Goal: Task Accomplishment & Management: Manage account settings

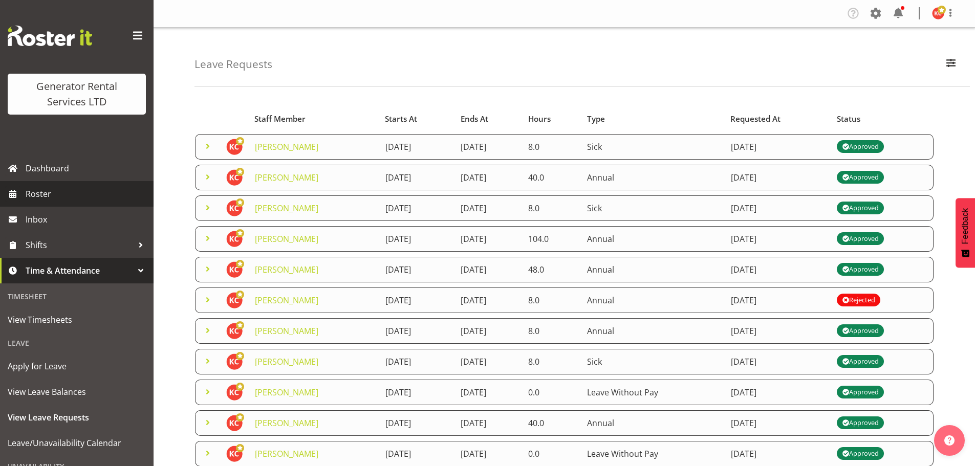
click at [40, 200] on span "Roster" at bounding box center [87, 193] width 123 height 15
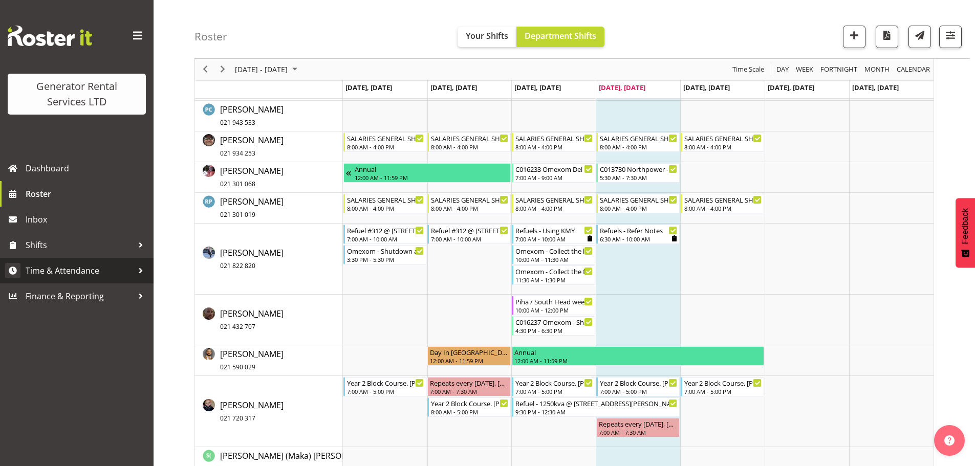
scroll to position [1124, 0]
click at [30, 240] on span "Shifts" at bounding box center [79, 244] width 107 height 15
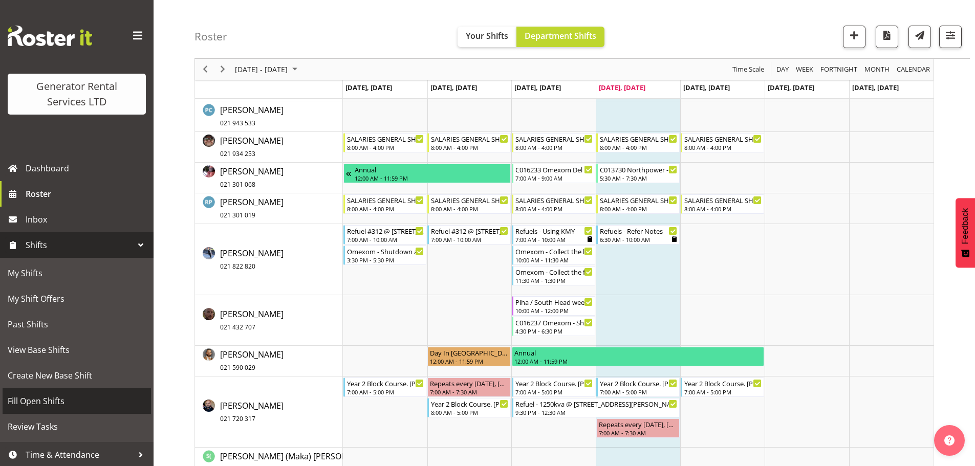
drag, startPoint x: 71, startPoint y: 396, endPoint x: 76, endPoint y: 393, distance: 6.0
click at [71, 397] on span "Fill Open Shifts" at bounding box center [77, 401] width 138 height 15
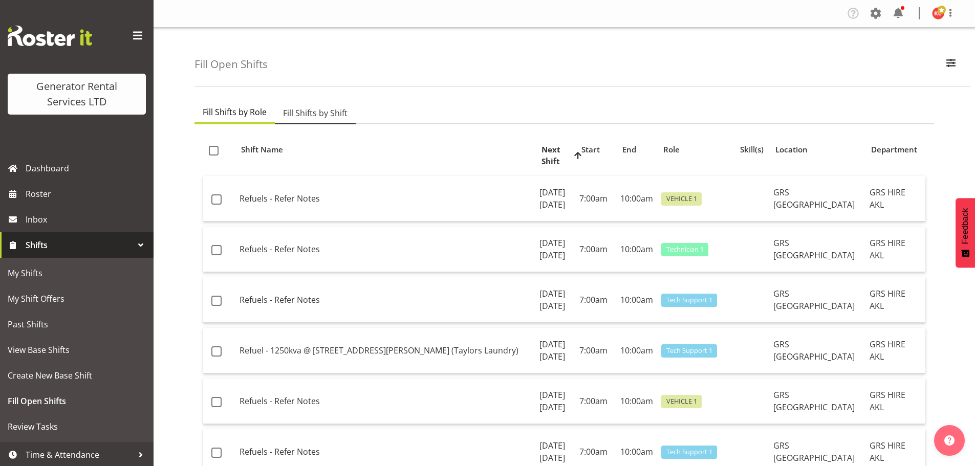
click at [331, 119] on span "Fill Shifts by Shift" at bounding box center [315, 113] width 64 height 12
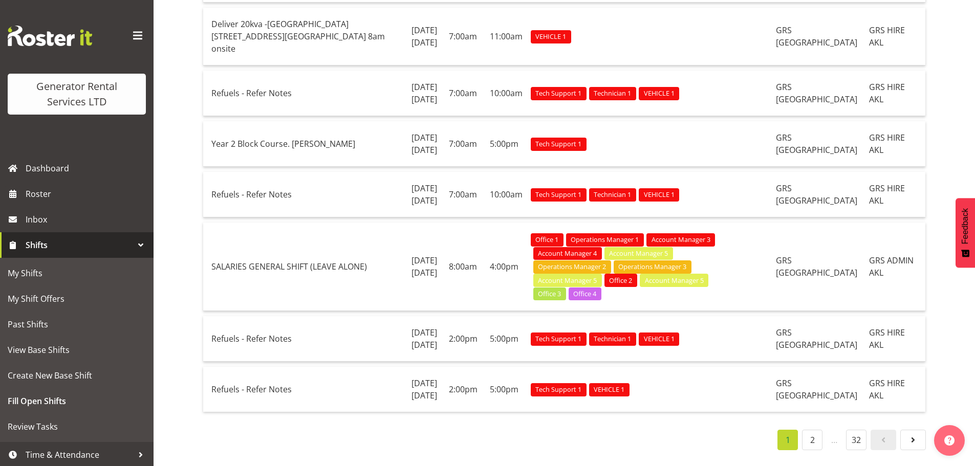
scroll to position [1714, 0]
click at [810, 434] on link "2" at bounding box center [812, 440] width 20 height 20
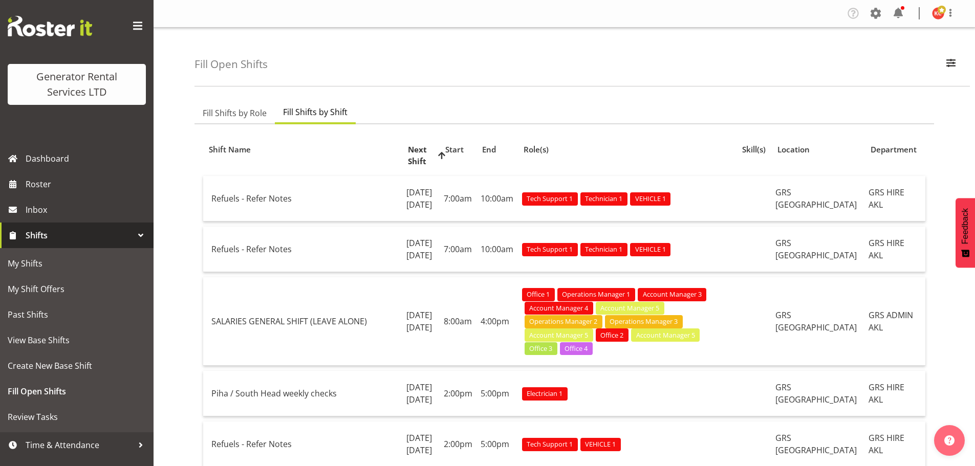
scroll to position [0, 0]
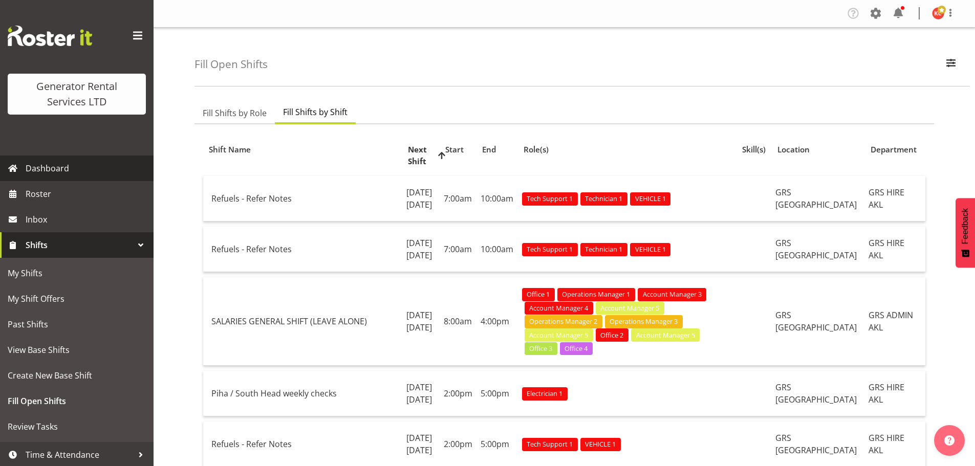
click at [68, 173] on span "Dashboard" at bounding box center [87, 168] width 123 height 15
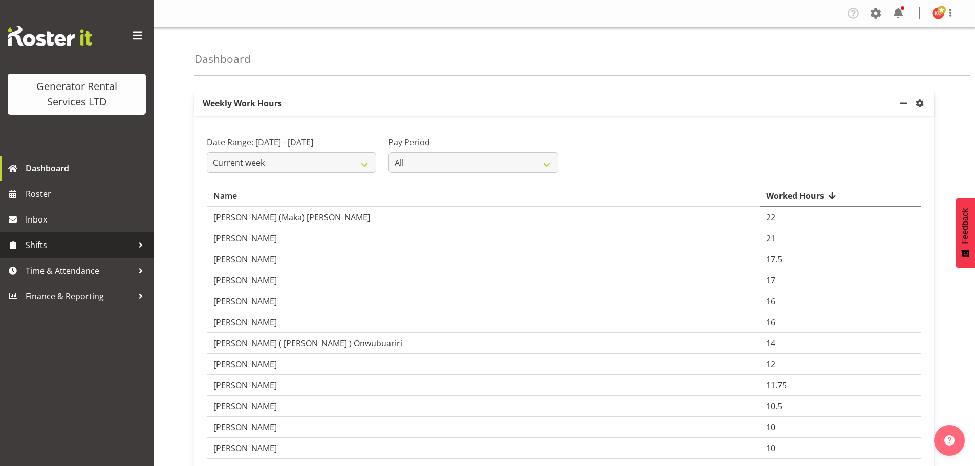
click at [55, 246] on span "Shifts" at bounding box center [79, 244] width 107 height 15
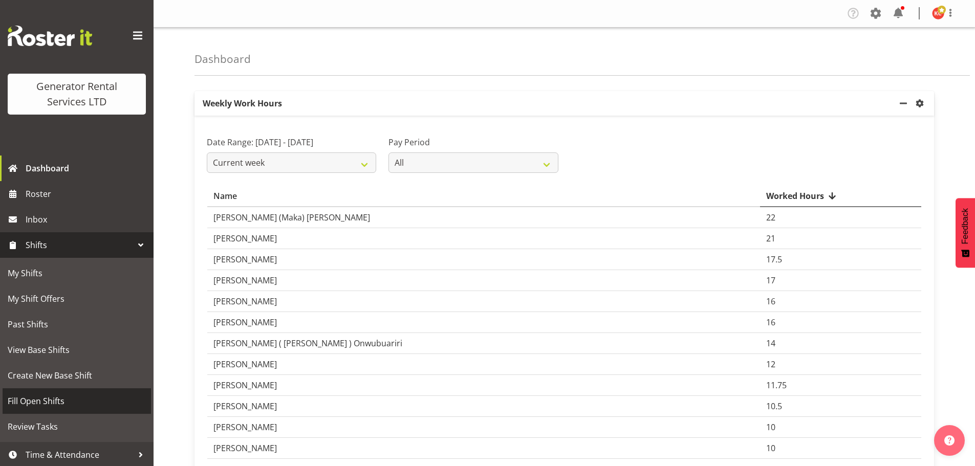
click at [61, 399] on span "Fill Open Shifts" at bounding box center [77, 401] width 138 height 15
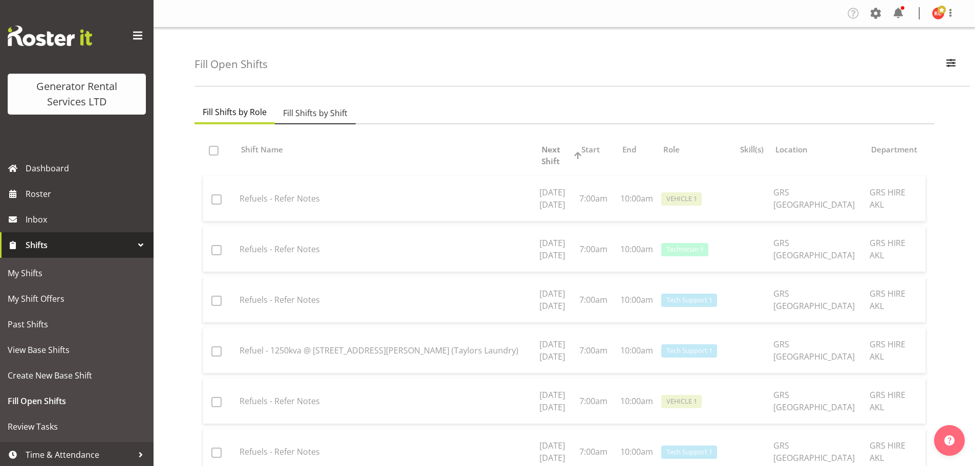
click at [312, 113] on span "Fill Shifts by Shift" at bounding box center [315, 113] width 64 height 12
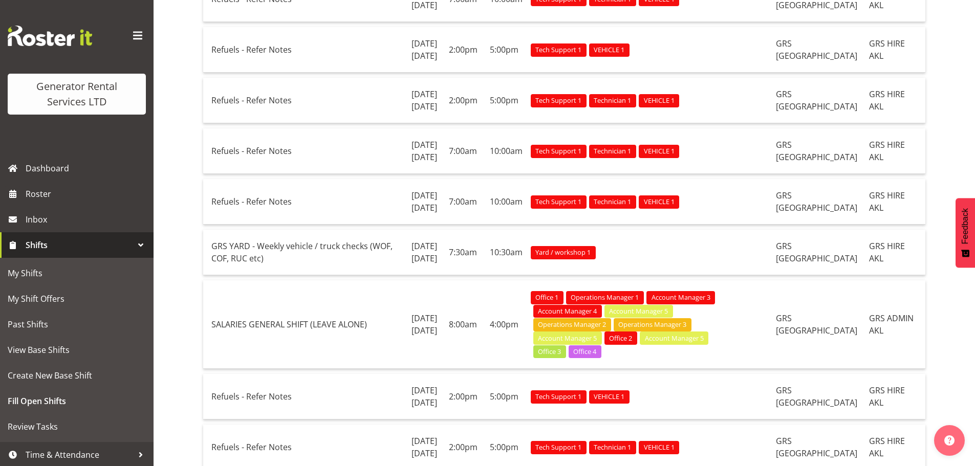
scroll to position [972, 0]
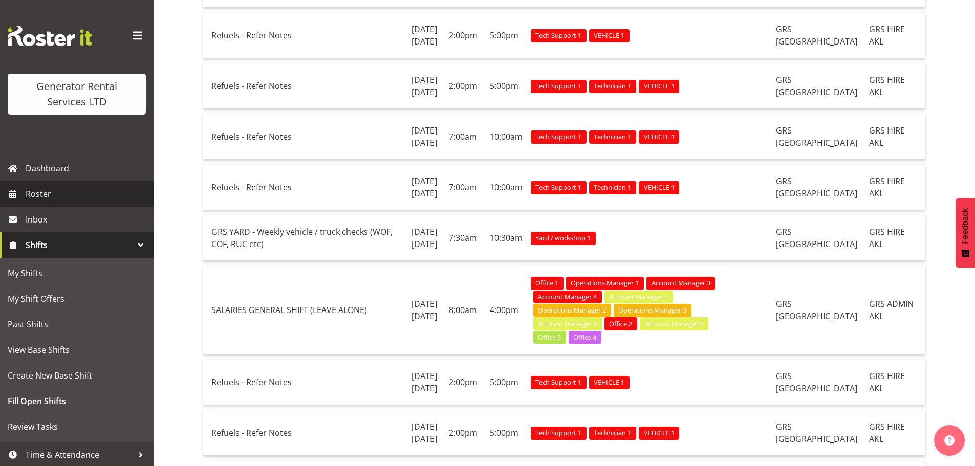
click at [54, 202] on span "Roster" at bounding box center [87, 193] width 123 height 15
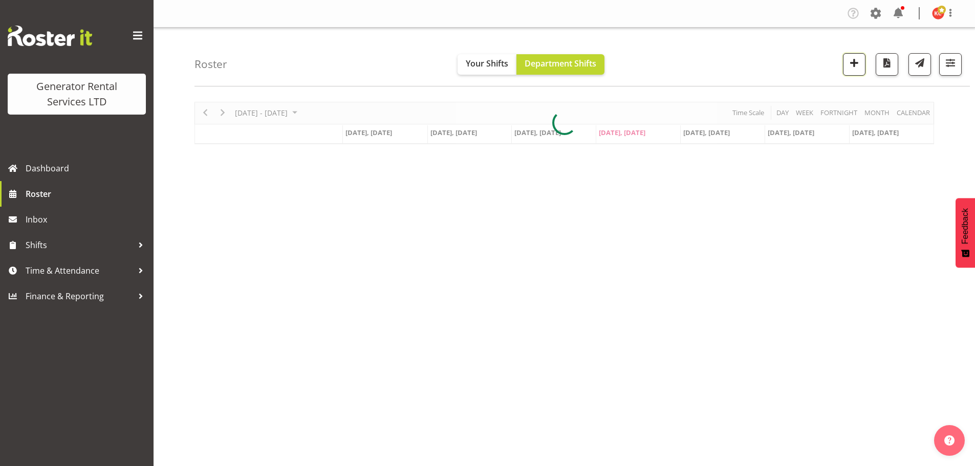
click at [852, 71] on button "button" at bounding box center [854, 64] width 23 height 23
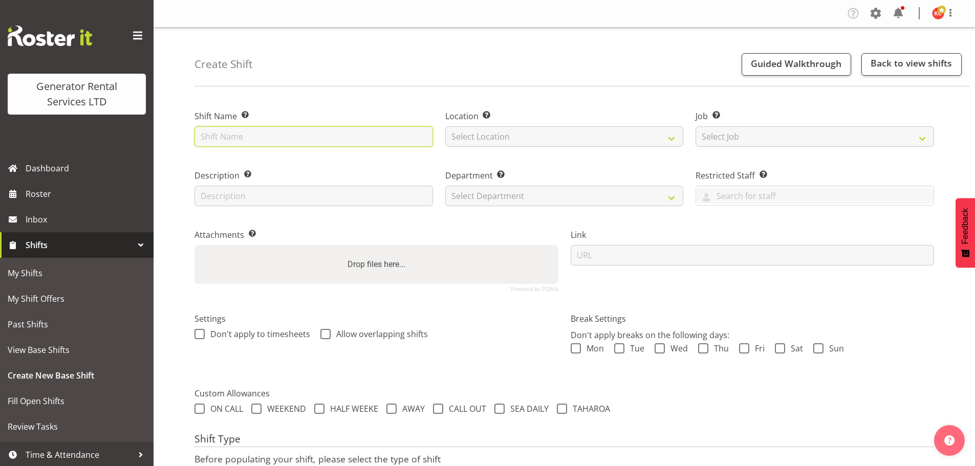
click at [281, 137] on input "text" at bounding box center [313, 136] width 238 height 20
drag, startPoint x: 313, startPoint y: 134, endPoint x: 335, endPoint y: 133, distance: 22.0
click at [335, 133] on input "C016242 Grammar Electrical Deliver Cable & Distribution . Auckland Grammar Scho…" at bounding box center [313, 136] width 238 height 20
drag, startPoint x: 338, startPoint y: 136, endPoint x: 314, endPoint y: 137, distance: 24.6
click at [314, 137] on input "C016242 Grammar Electrical Deliver Cable & Distribution . [GEOGRAPHIC_DATA], [G…" at bounding box center [313, 136] width 238 height 20
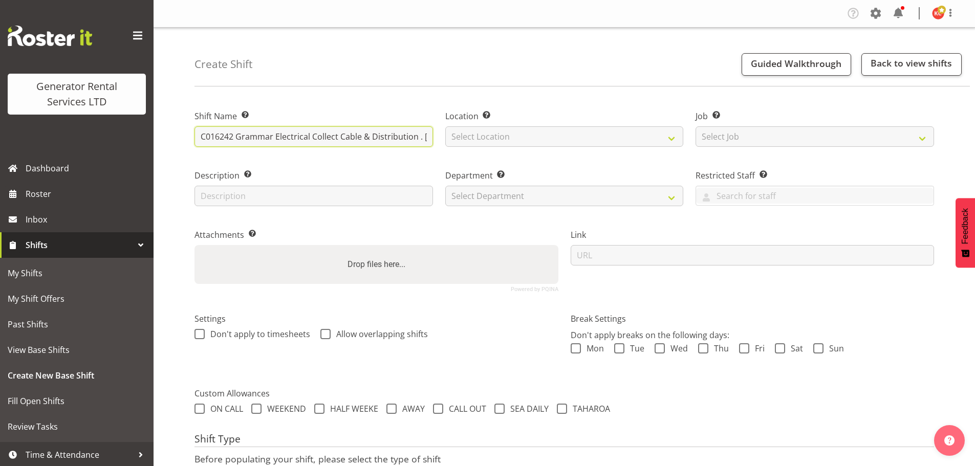
click at [365, 141] on input "C016242 Grammar Electrical Collect Cable & Distribution . Auckland Grammar Scho…" at bounding box center [313, 136] width 238 height 20
click at [243, 136] on input "C016242 Grammar Electrical Collect Cable & Distribution . Auckland Grammar Scho…" at bounding box center [313, 136] width 238 height 20
type input "C016242 Grammar Electrical Collect 6pm Cable & Distribution . Auckland Grammar …"
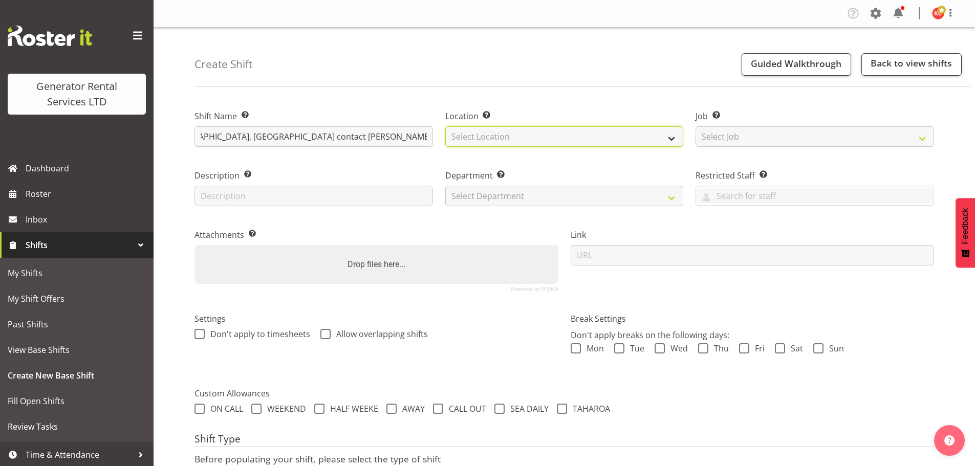
click at [470, 144] on select "Select Location GRS Auckland GRS Auckland" at bounding box center [564, 136] width 238 height 20
select select "28"
click at [445, 126] on select "Select Location GRS Auckland GRS Auckland" at bounding box center [564, 136] width 238 height 20
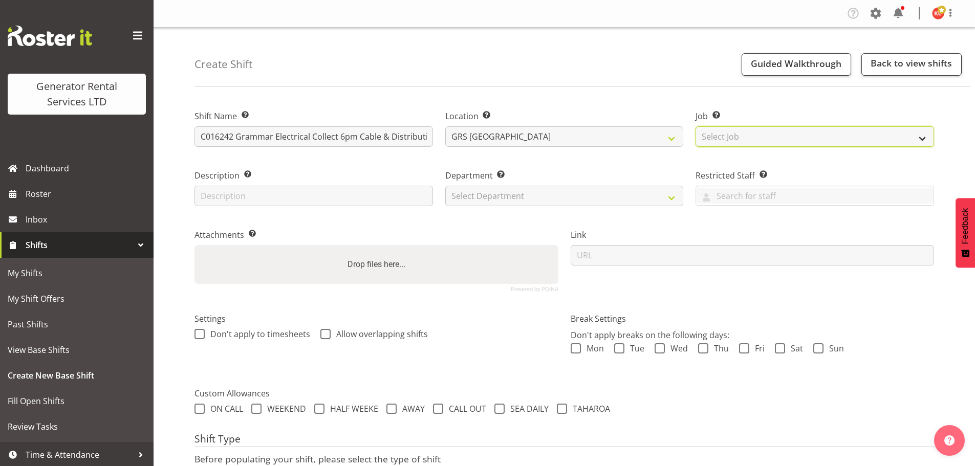
click at [717, 135] on select "Select Job Create new job 1.1 GRS AKL RENTALS 1.1 GRS AKL RENTALS AC 1.1 GRS AK…" at bounding box center [814, 136] width 238 height 20
select select "9"
click at [695, 126] on select "Select Job Create new job 1.1 GRS AKL RENTALS 1.1 GRS AKL RENTALS AC 1.1 GRS AK…" at bounding box center [814, 136] width 238 height 20
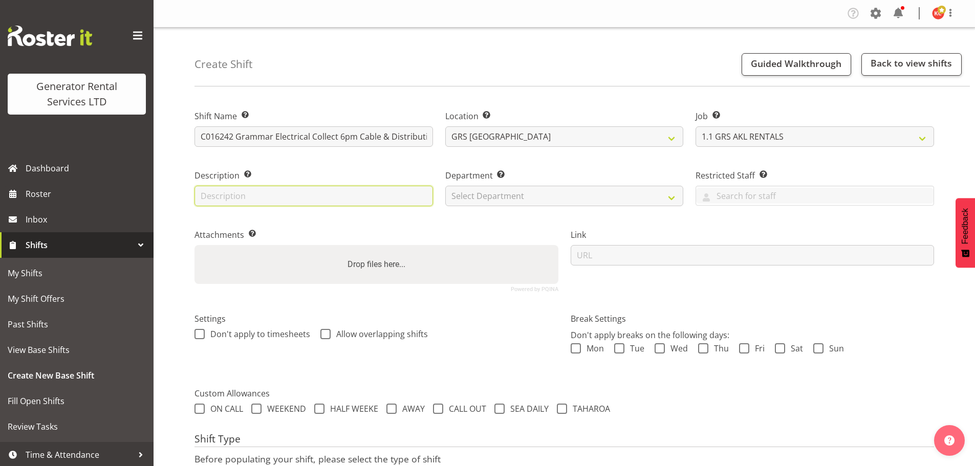
click at [267, 193] on input "text" at bounding box center [313, 196] width 238 height 20
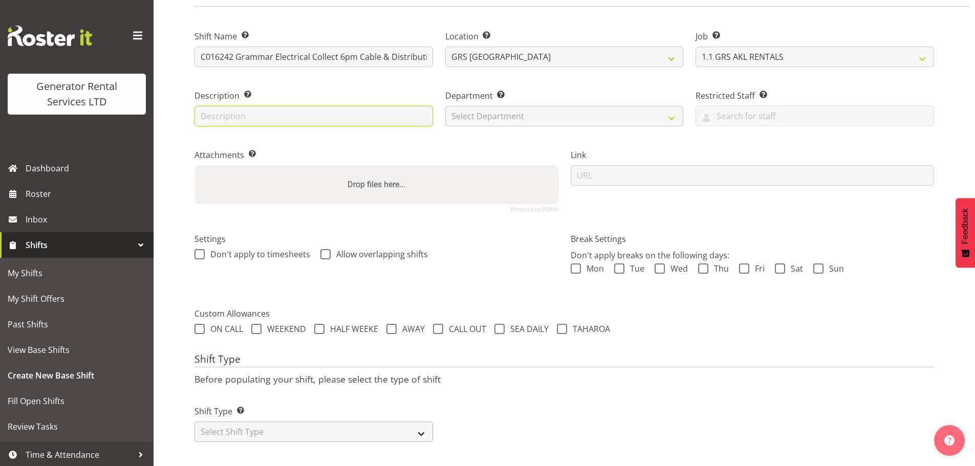
scroll to position [88, 0]
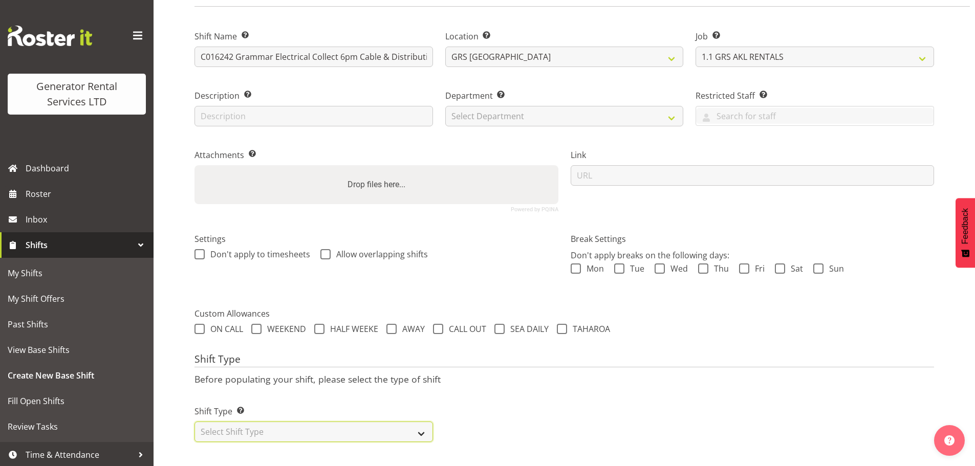
click at [329, 422] on select "Select Shift Type One Off Shift Recurring Shift Rotating Shift" at bounding box center [313, 432] width 238 height 20
select select "one_off"
click at [194, 422] on select "Select Shift Type One Off Shift Recurring Shift Rotating Shift" at bounding box center [313, 432] width 238 height 20
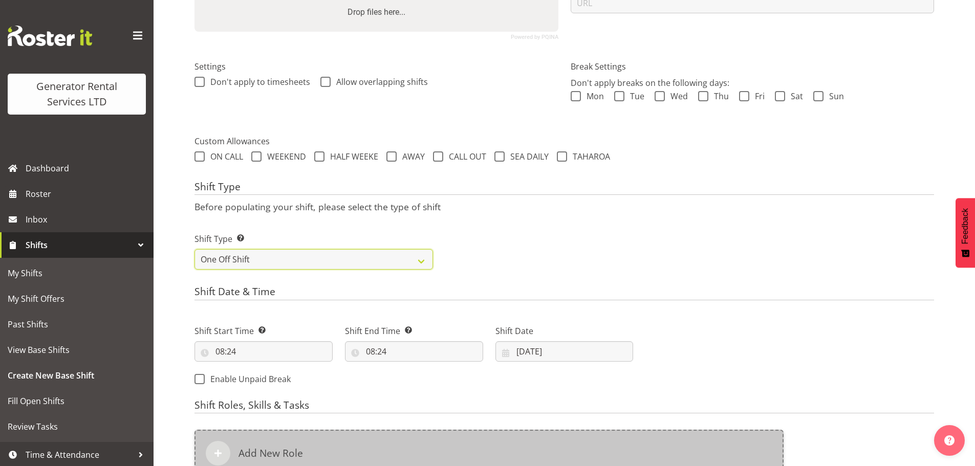
scroll to position [343, 0]
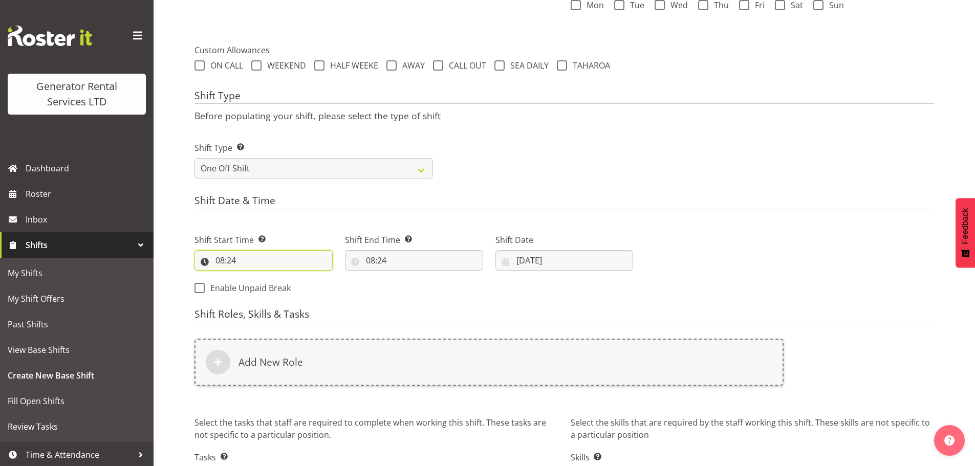
click at [269, 266] on input "08:24" at bounding box center [263, 260] width 138 height 20
click at [263, 287] on select "00 01 02 03 04 05 06 07 08 09 10 11 12 13 14 15 16 17 18 19 20 21 22 23" at bounding box center [264, 287] width 23 height 20
select select "17"
click at [253, 277] on select "00 01 02 03 04 05 06 07 08 09 10 11 12 13 14 15 16 17 18 19 20 21 22 23" at bounding box center [264, 287] width 23 height 20
type input "17:24"
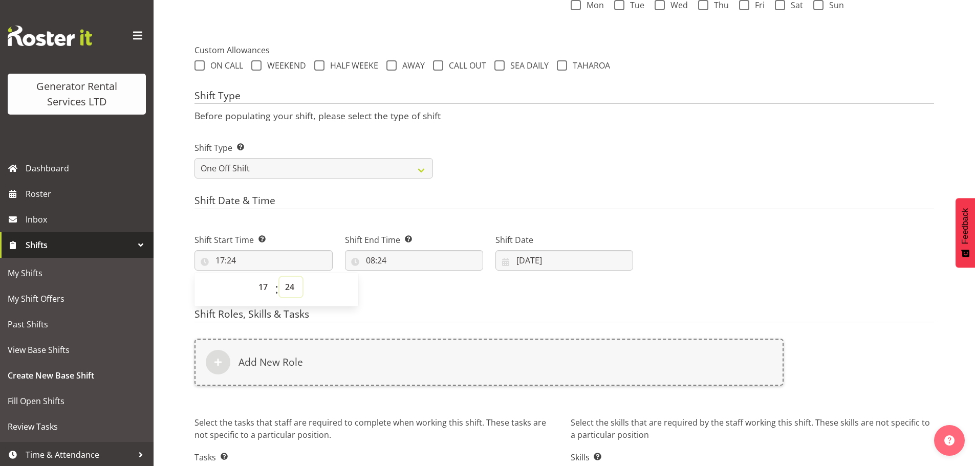
click at [294, 286] on select "00 01 02 03 04 05 06 07 08 09 10 11 12 13 14 15 16 17 18 19 20 21 22 23 24 25 2…" at bounding box center [290, 287] width 23 height 20
select select "30"
click at [279, 277] on select "00 01 02 03 04 05 06 07 08 09 10 11 12 13 14 15 16 17 18 19 20 21 22 23 24 25 2…" at bounding box center [290, 287] width 23 height 20
type input "17:30"
click at [374, 260] on input "08:24" at bounding box center [414, 260] width 138 height 20
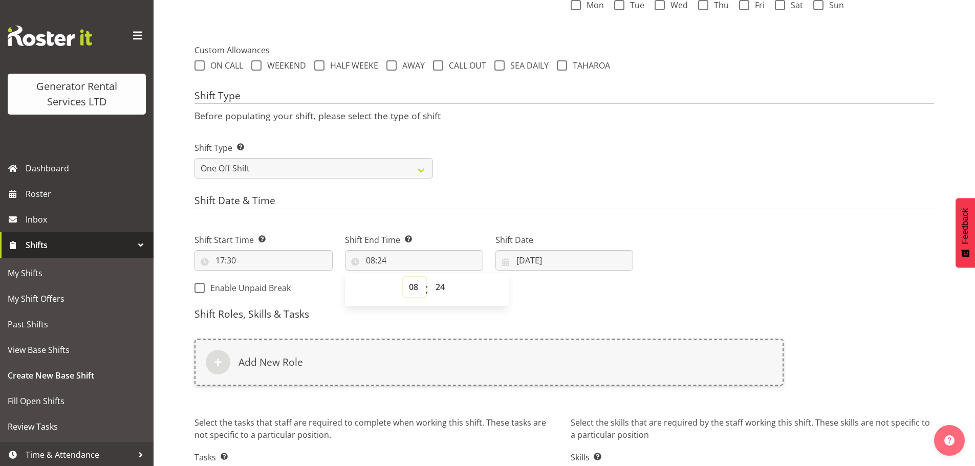
click at [410, 294] on select "00 01 02 03 04 05 06 07 08 09 10 11 12 13 14 15 16 17 18 19 20 21 22 23" at bounding box center [414, 287] width 23 height 20
select select "19"
click at [403, 277] on select "00 01 02 03 04 05 06 07 08 09 10 11 12 13 14 15 16 17 18 19 20 21 22 23" at bounding box center [414, 287] width 23 height 20
type input "19:24"
click at [445, 292] on select "00 01 02 03 04 05 06 07 08 09 10 11 12 13 14 15 16 17 18 19 20 21 22 23 24 25 2…" at bounding box center [441, 287] width 23 height 20
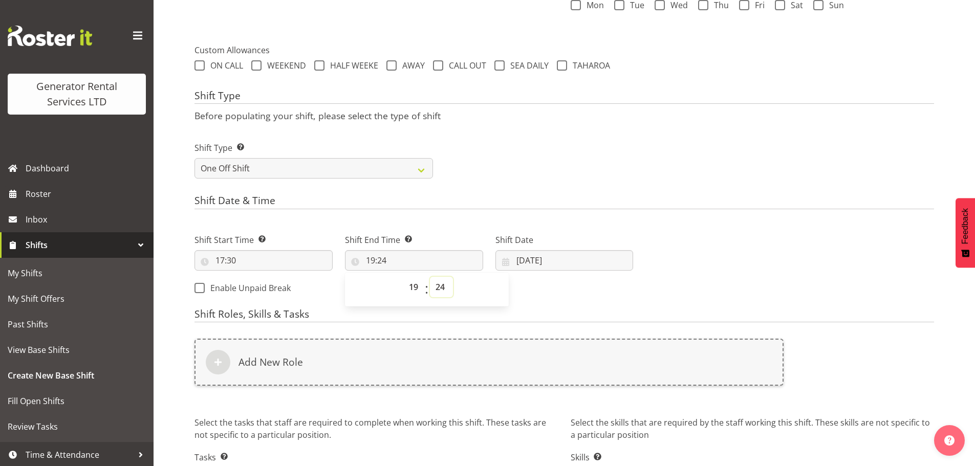
select select "30"
click at [430, 277] on select "00 01 02 03 04 05 06 07 08 09 10 11 12 13 14 15 16 17 18 19 20 21 22 23 24 25 2…" at bounding box center [441, 287] width 23 height 20
type input "19:30"
click at [523, 260] on input "02/10/2025" at bounding box center [564, 260] width 138 height 20
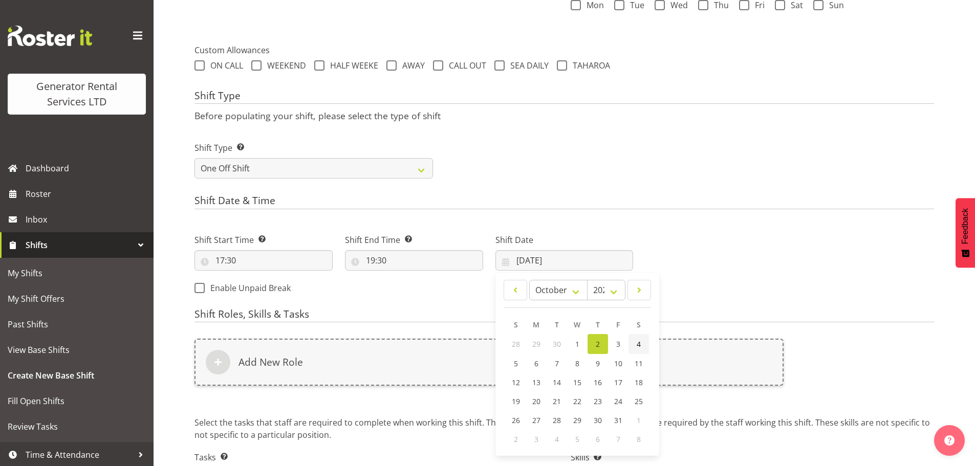
click at [637, 341] on span "4" at bounding box center [639, 344] width 4 height 10
type input "04/10/2025"
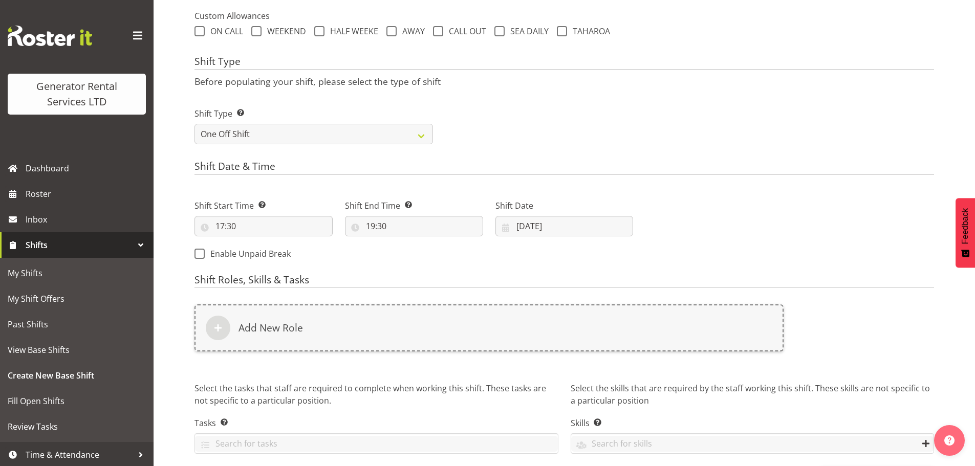
scroll to position [395, 0]
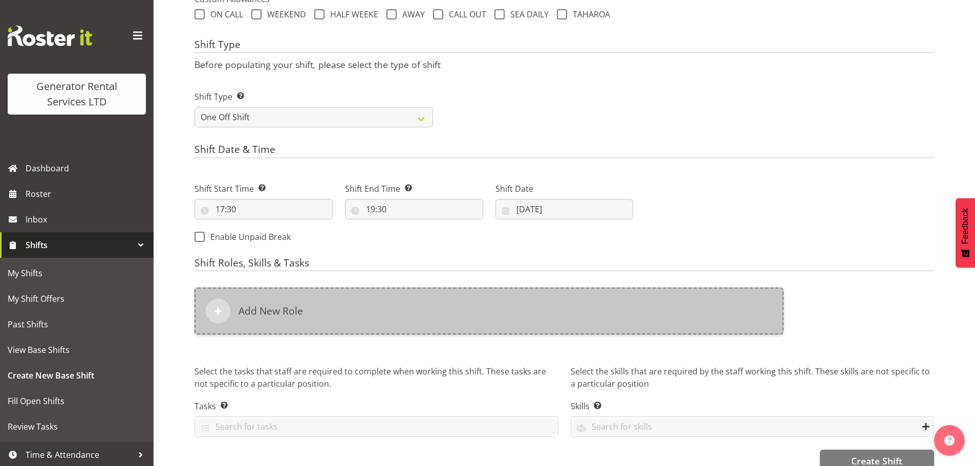
click at [234, 315] on div "Add New Role" at bounding box center [488, 311] width 589 height 47
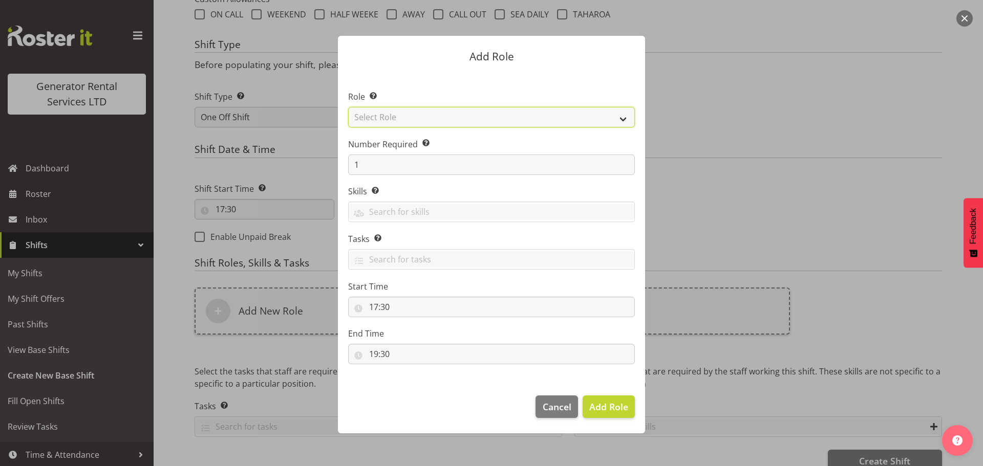
click at [378, 125] on select "Select Role Account Manager Electrician Engineering GM HSEQ manager MECH Mechan…" at bounding box center [491, 117] width 287 height 20
select select "19"
click at [348, 107] on select "Select Role Account Manager Electrician Engineering GM HSEQ manager MECH Mechan…" at bounding box center [491, 117] width 287 height 20
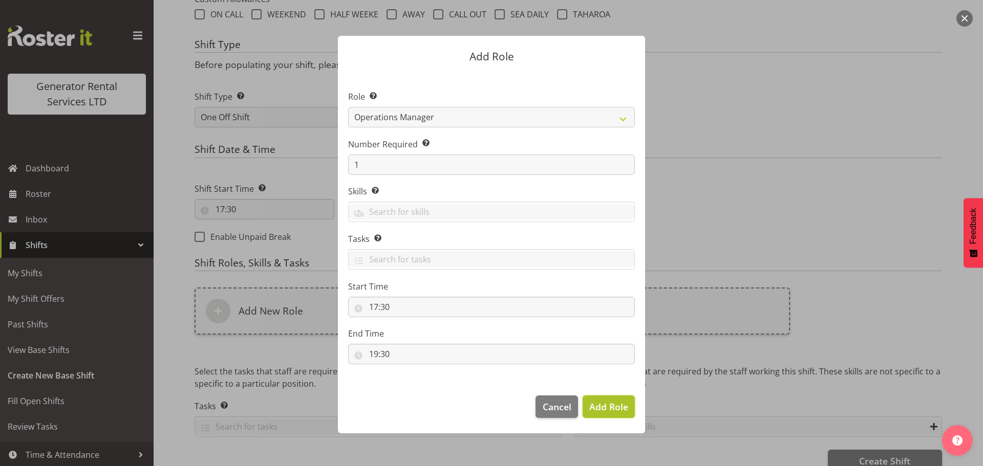
click at [598, 408] on span "Add Role" at bounding box center [608, 407] width 39 height 12
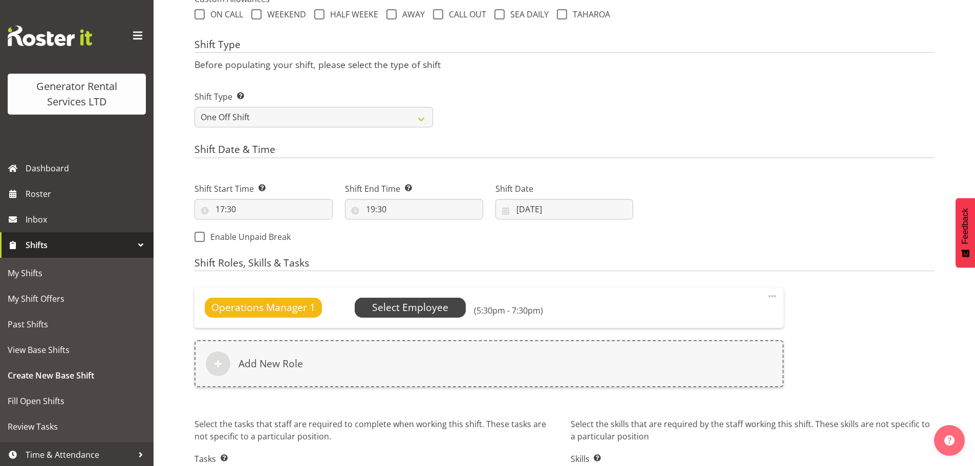
click at [423, 311] on span "Select Employee" at bounding box center [410, 307] width 76 height 15
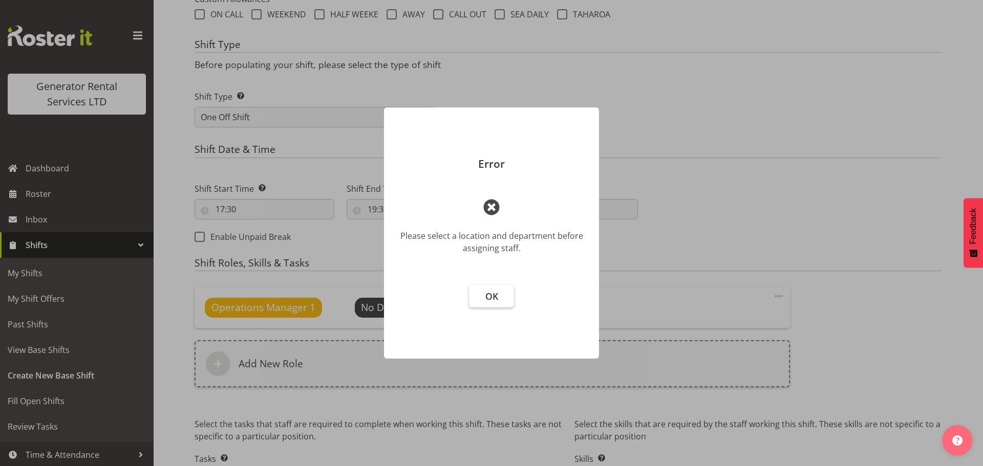
click at [489, 297] on span "OK" at bounding box center [491, 296] width 13 height 12
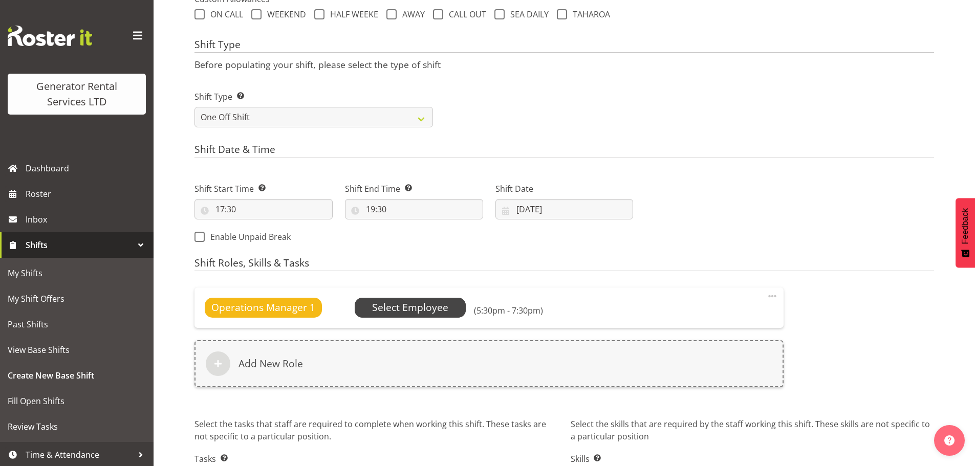
click at [387, 313] on span "Select Employee" at bounding box center [410, 307] width 76 height 15
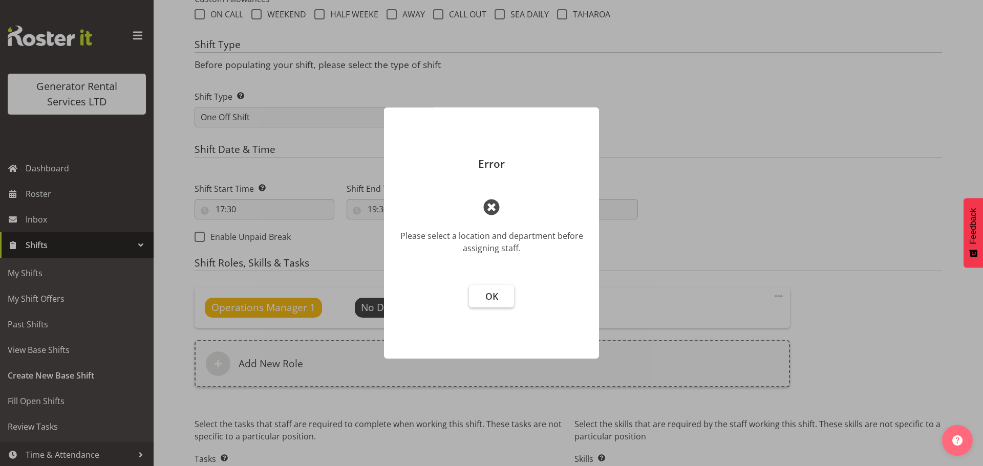
click at [485, 294] on span "OK" at bounding box center [491, 296] width 13 height 12
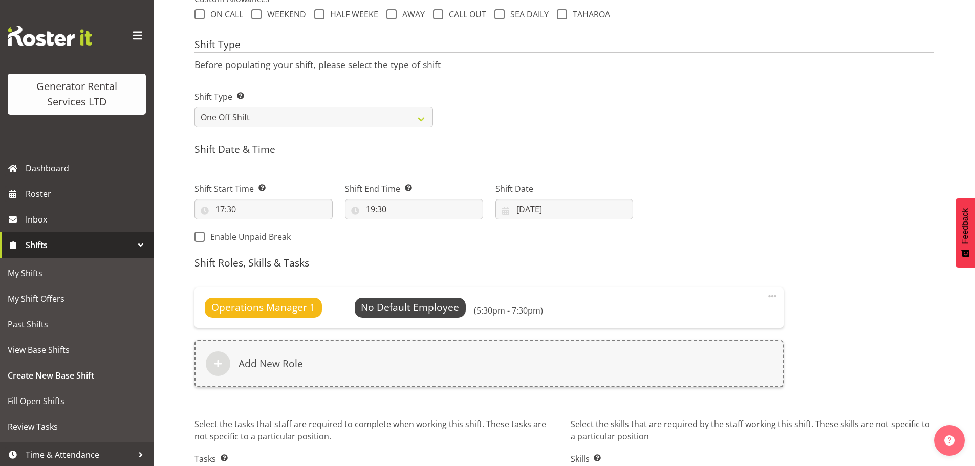
click at [242, 307] on span "Operations Manager 1" at bounding box center [263, 307] width 104 height 15
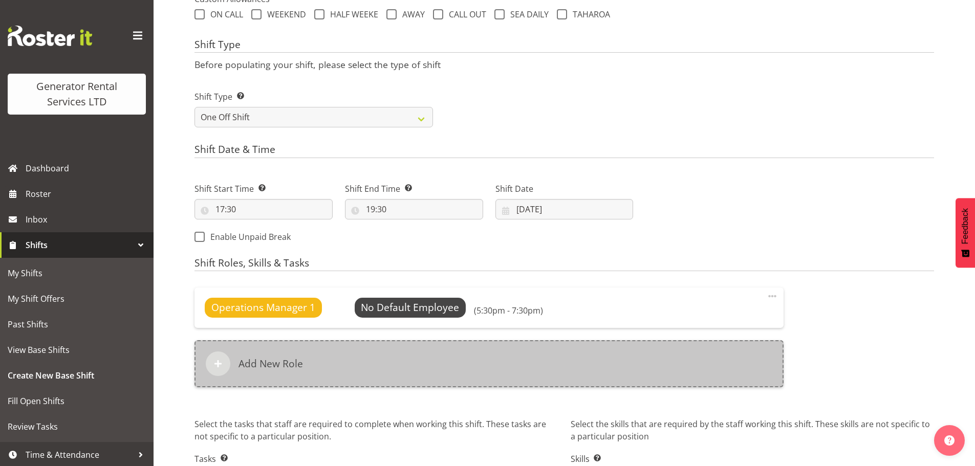
click at [222, 353] on div at bounding box center [218, 364] width 25 height 25
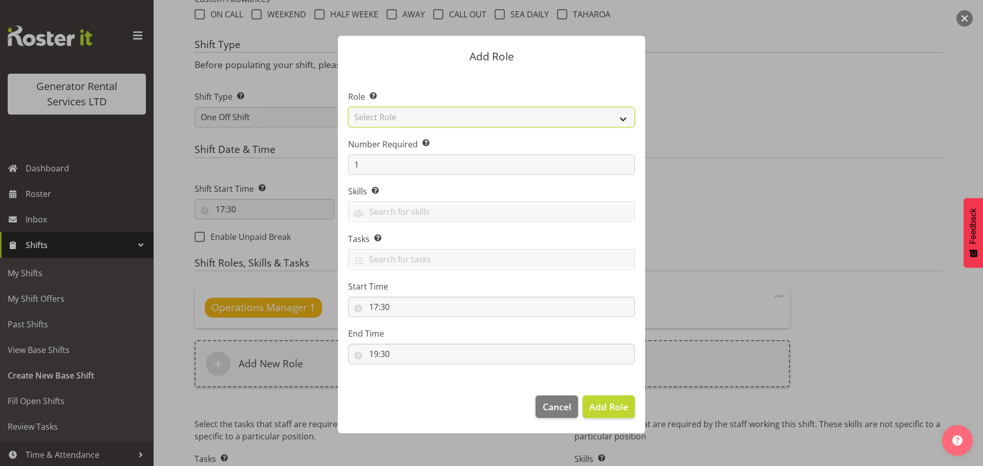
click at [386, 121] on select "Select Role Account Manager Electrician Engineering GM HSEQ manager MECH Mechan…" at bounding box center [491, 117] width 287 height 20
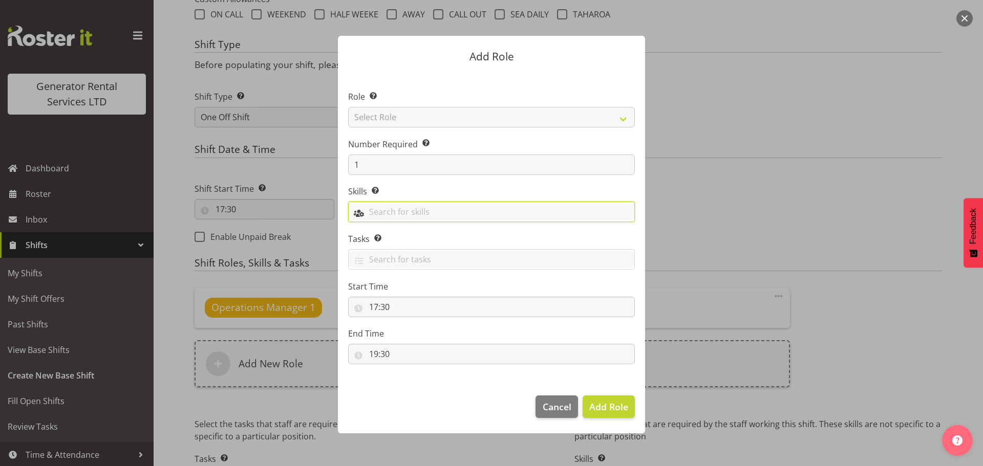
click at [406, 213] on input "text" at bounding box center [492, 212] width 286 height 16
click at [395, 235] on link "GRS AKL" at bounding box center [492, 237] width 286 height 18
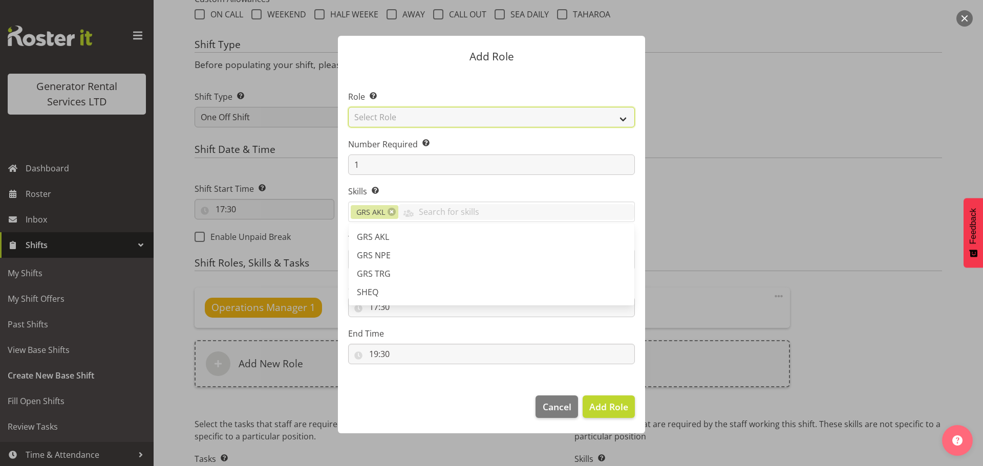
click at [399, 118] on select "Select Role Account Manager Electrician Engineering GM HSEQ manager MECH Mechan…" at bounding box center [491, 117] width 287 height 20
select select "21"
click at [348, 107] on select "Select Role Account Manager Electrician Engineering GM HSEQ manager MECH Mechan…" at bounding box center [491, 117] width 287 height 20
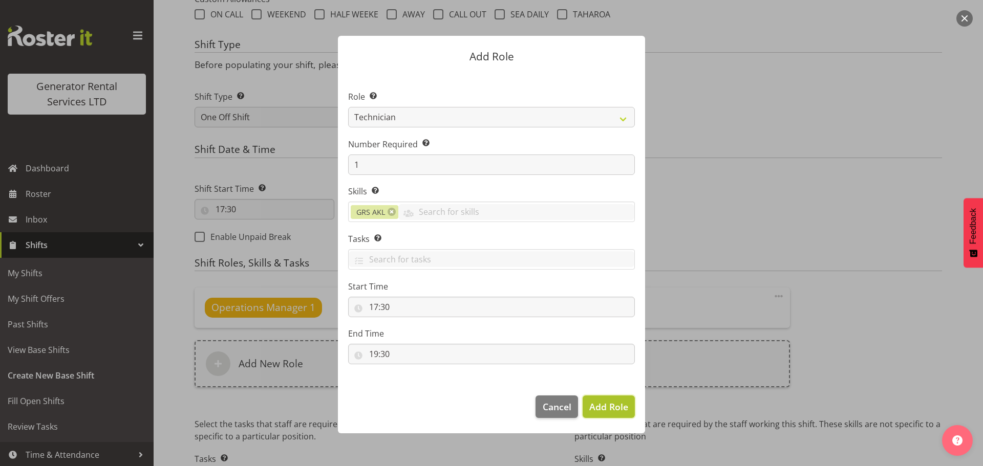
click at [605, 409] on span "Add Role" at bounding box center [608, 407] width 39 height 12
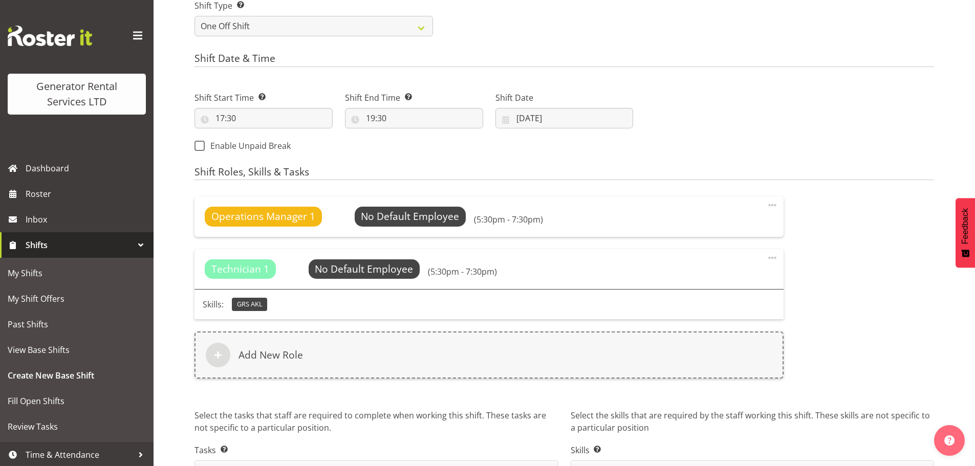
scroll to position [497, 0]
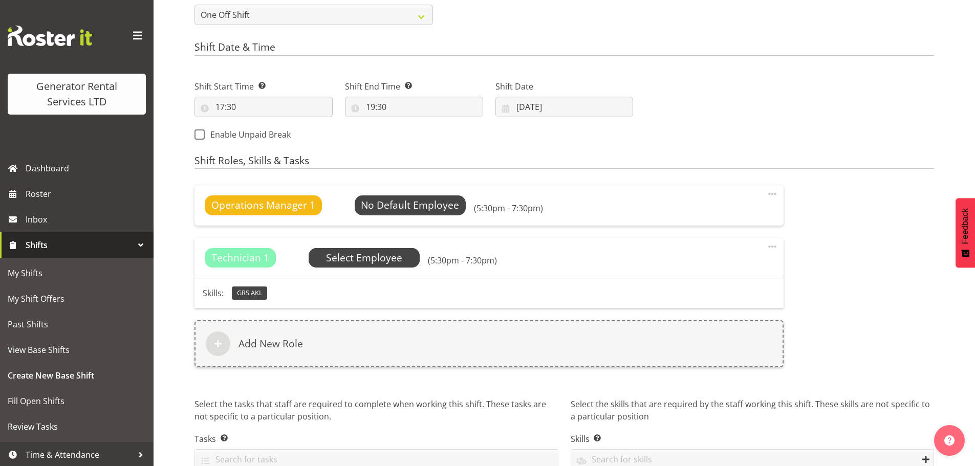
click at [379, 260] on span "Select Employee" at bounding box center [364, 258] width 76 height 15
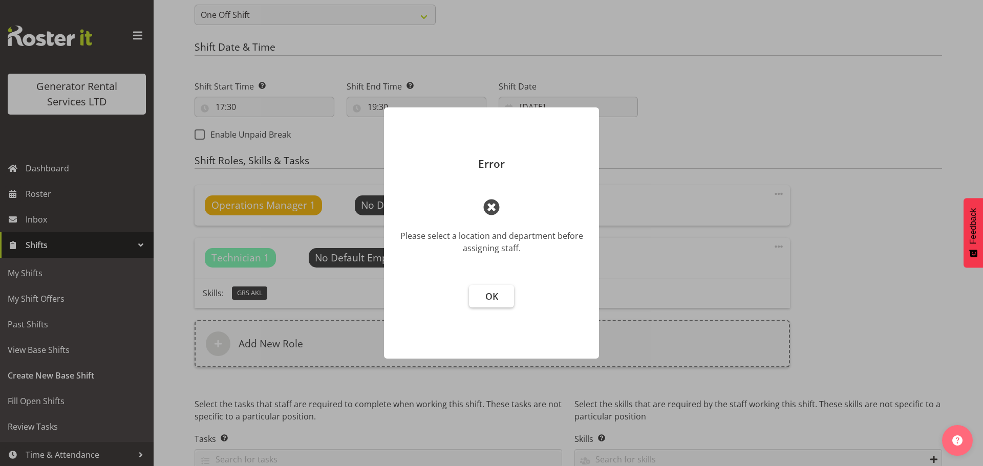
click at [498, 297] on button "OK" at bounding box center [491, 296] width 45 height 23
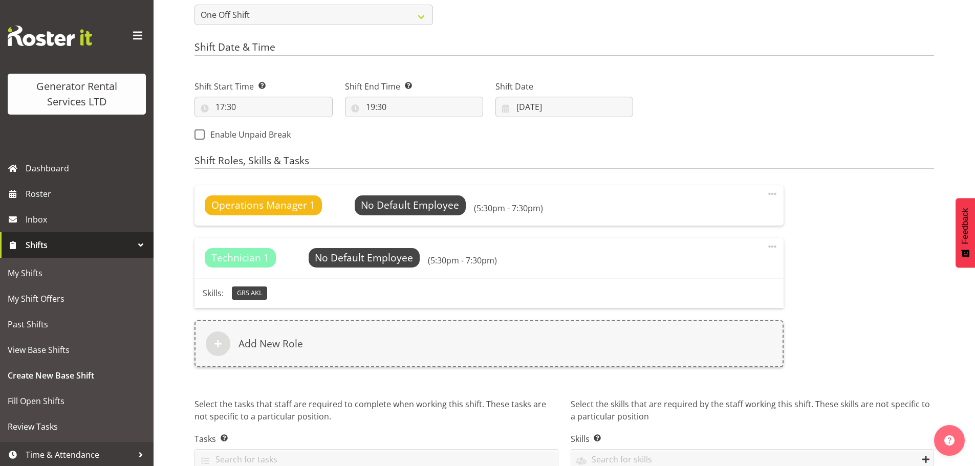
click at [774, 248] on span at bounding box center [772, 247] width 12 height 12
click at [721, 285] on link "Delete" at bounding box center [729, 287] width 98 height 18
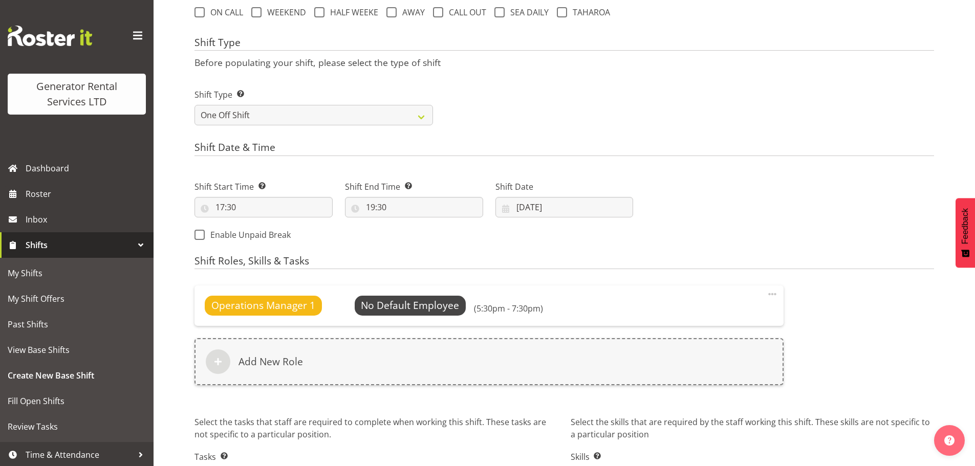
scroll to position [461, 0]
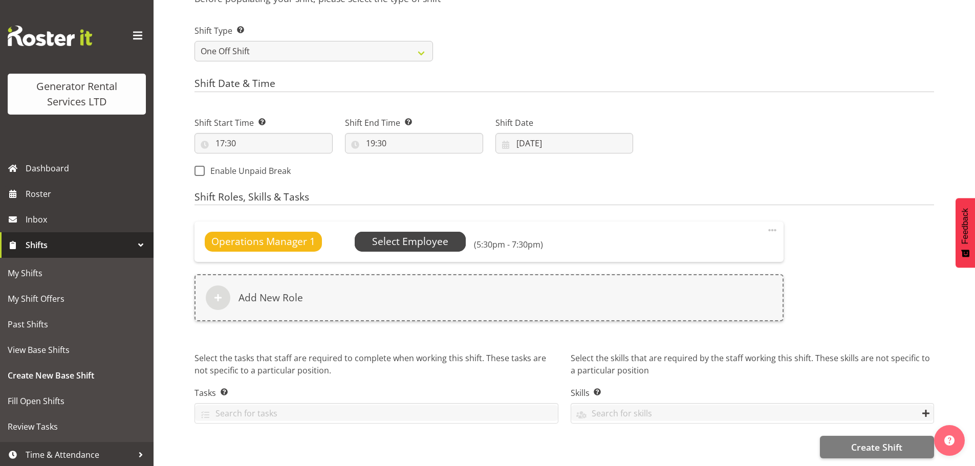
click at [433, 246] on span "Select Employee" at bounding box center [410, 241] width 76 height 15
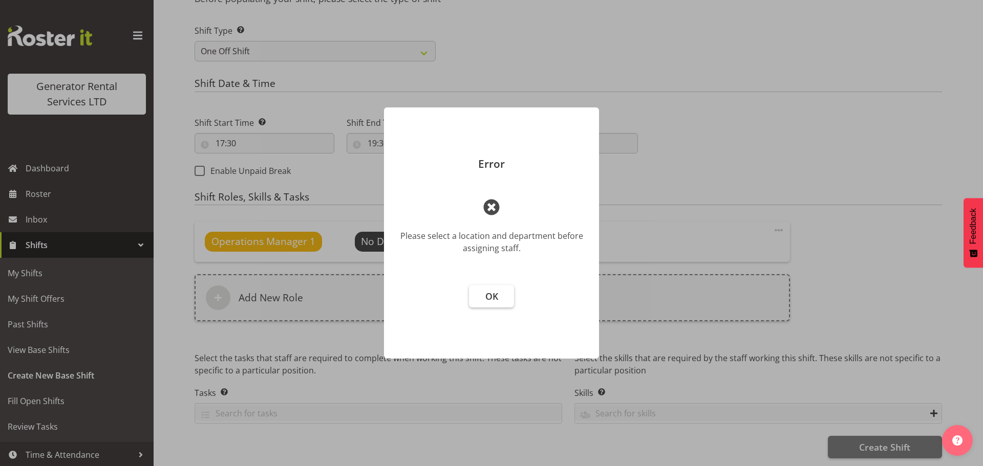
click at [490, 303] on button "OK" at bounding box center [491, 296] width 45 height 23
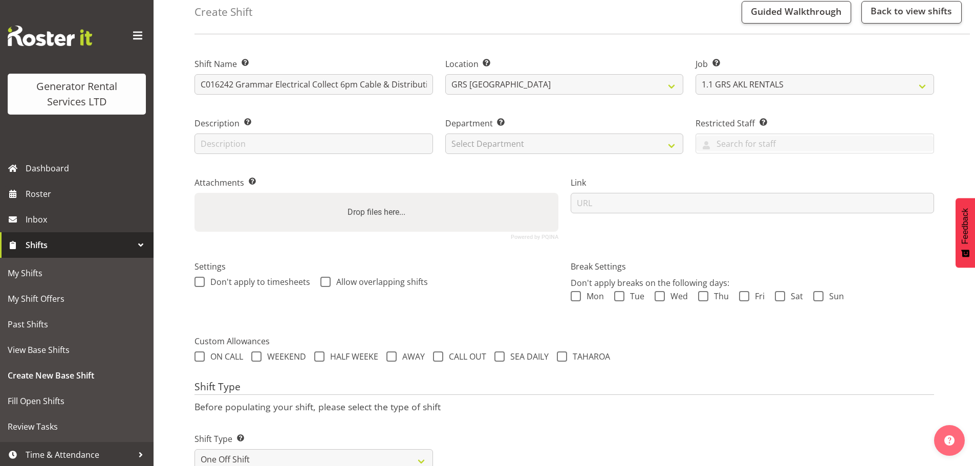
scroll to position [51, 0]
click at [570, 90] on select "GRS Auckland GRS Auckland" at bounding box center [564, 85] width 238 height 20
click at [445, 75] on select "GRS Auckland GRS Auckland" at bounding box center [564, 85] width 238 height 20
click at [743, 81] on select "Create new job 1.1 GRS AKL RENTALS 1.1 GRS AKL RENTALS AC 1.1 GRS AKL RENTALS C…" at bounding box center [814, 85] width 238 height 20
click at [695, 75] on select "Create new job 1.1 GRS AKL RENTALS 1.1 GRS AKL RENTALS AC 1.1 GRS AKL RENTALS C…" at bounding box center [814, 85] width 238 height 20
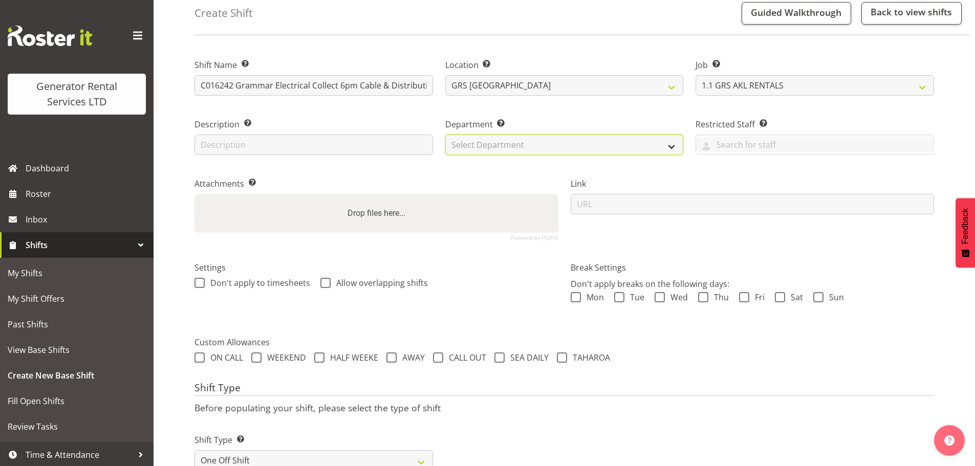
click at [473, 144] on select "Select Department GRS SALES AKL GRS SALES AKL GRS ADMIN AKL GRS HIRE AKL" at bounding box center [564, 145] width 238 height 20
click at [445, 135] on select "Select Department GRS SALES AKL GRS SALES AKL GRS ADMIN AKL GRS HIRE AKL" at bounding box center [564, 145] width 238 height 20
click at [523, 146] on select "GRS SALES AKL GRS SALES AKL GRS ADMIN AKL GRS HIRE AKL" at bounding box center [564, 145] width 238 height 20
select select "20"
click at [445, 135] on select "GRS SALES AKL GRS SALES AKL GRS ADMIN AKL GRS HIRE AKL" at bounding box center [564, 145] width 238 height 20
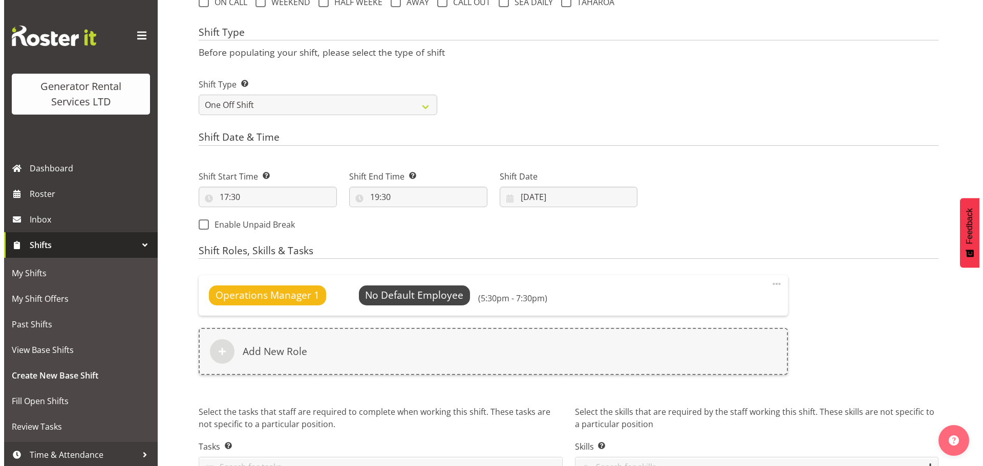
scroll to position [409, 0]
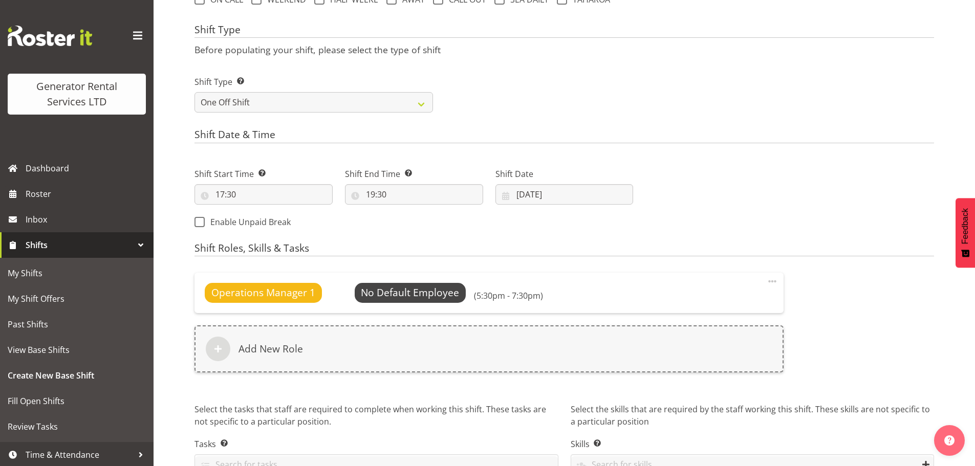
click at [652, 254] on h4 "Shift Roles, Skills & Tasks" at bounding box center [563, 250] width 739 height 14
click at [404, 296] on span "Select Employee" at bounding box center [410, 293] width 76 height 15
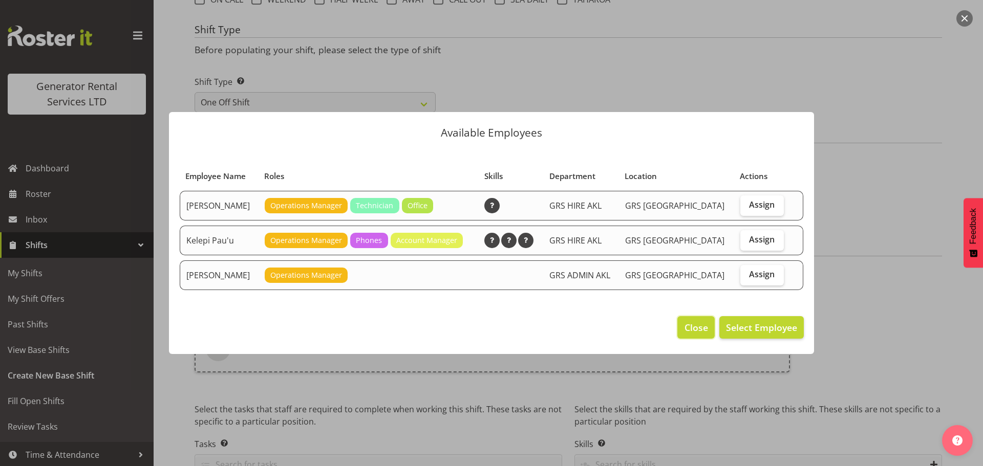
click at [695, 324] on span "Close" at bounding box center [696, 327] width 24 height 13
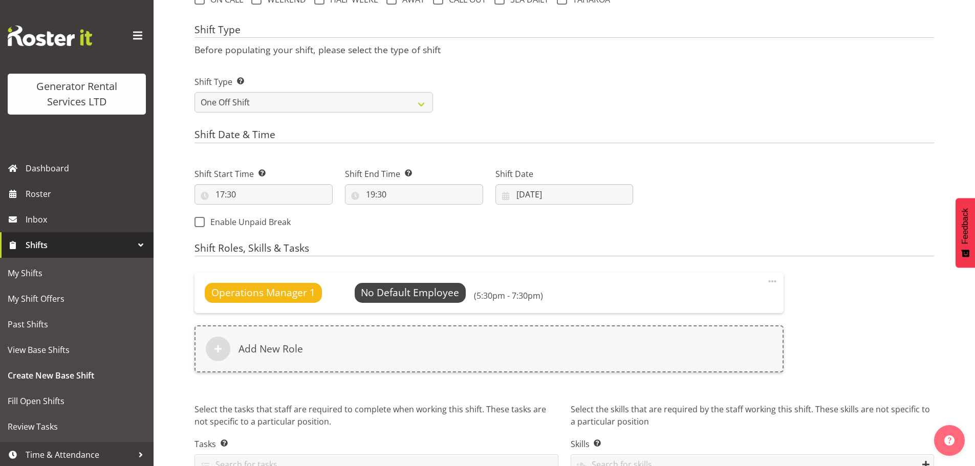
click at [773, 278] on span at bounding box center [772, 281] width 12 height 12
click at [728, 308] on link "Edit" at bounding box center [729, 304] width 98 height 18
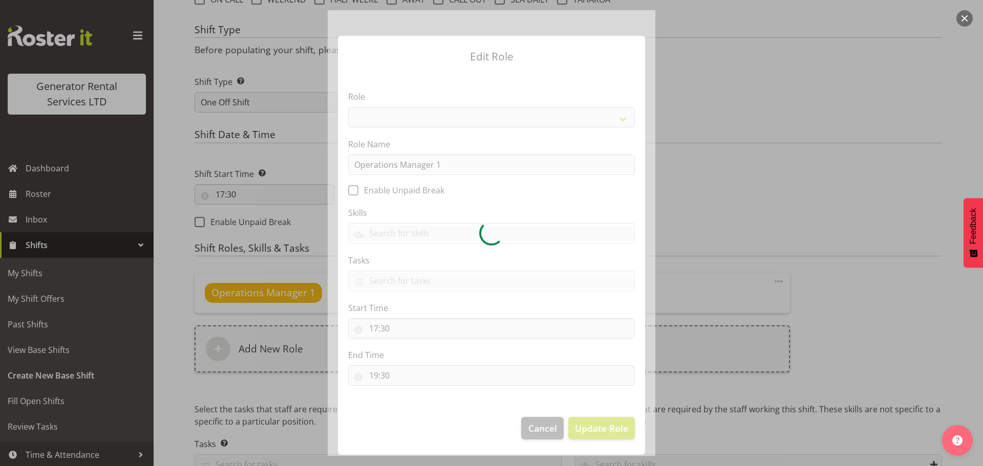
select select "19"
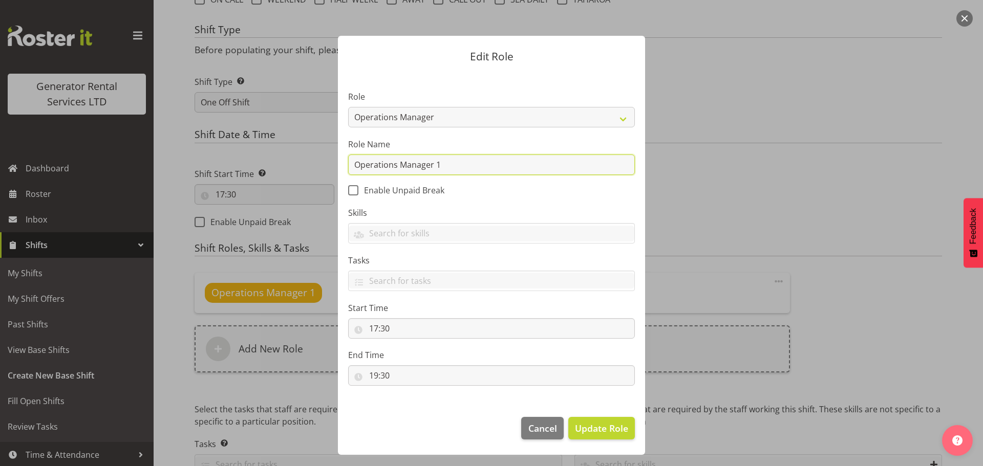
click at [437, 165] on input "Operations Manager 1" at bounding box center [491, 165] width 287 height 20
drag, startPoint x: 437, startPoint y: 165, endPoint x: 340, endPoint y: 182, distance: 98.7
click at [340, 182] on section "Role Account Manager Electrician Engineering GM HSEQ manager MECH Mechanic Offi…" at bounding box center [491, 239] width 307 height 335
drag, startPoint x: 375, startPoint y: 167, endPoint x: 336, endPoint y: 166, distance: 38.4
click at [336, 166] on div "Edit Role Role Account Manager Electrician Engineering GM HSEQ manager MECH Mec…" at bounding box center [492, 233] width 328 height 446
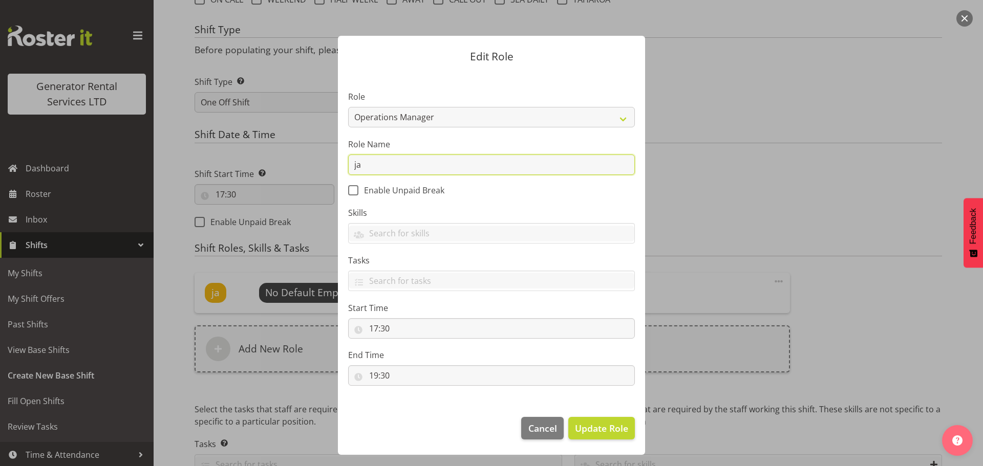
type input "j"
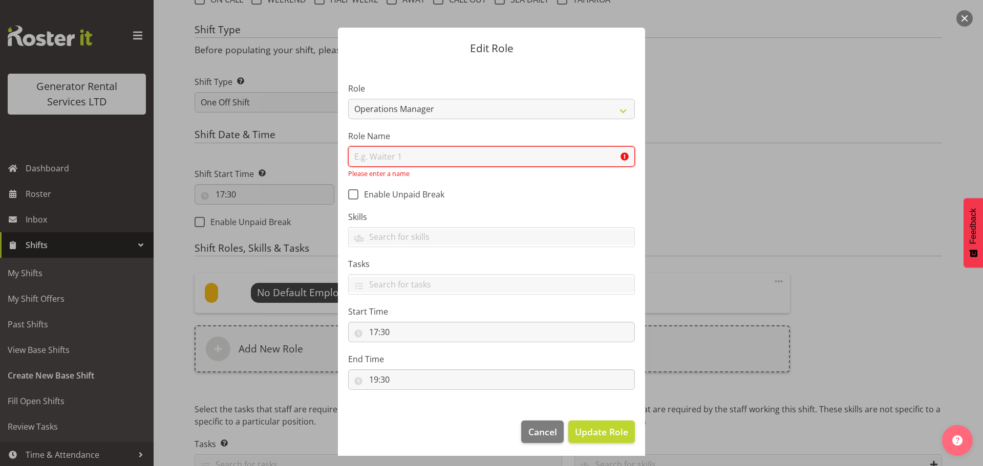
scroll to position [11, 0]
click at [412, 156] on input "text" at bounding box center [491, 154] width 287 height 20
click at [415, 160] on input "text" at bounding box center [491, 154] width 287 height 20
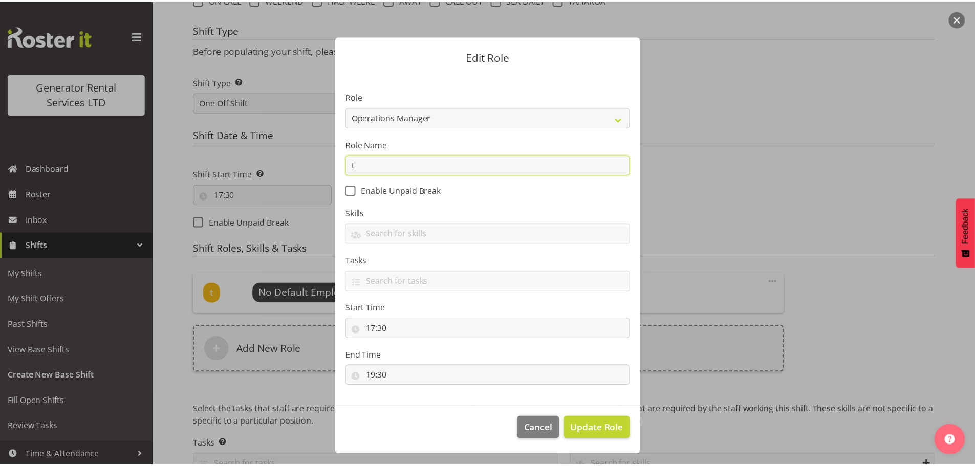
scroll to position [0, 0]
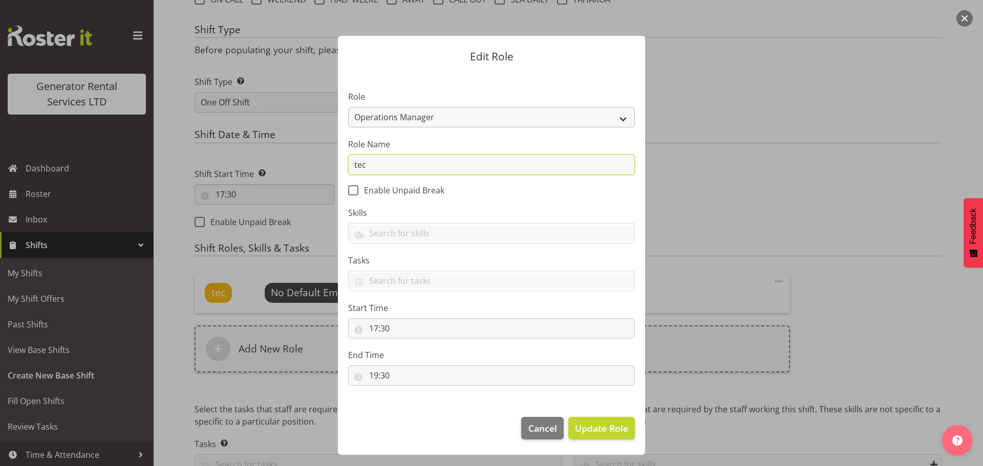
type input "tec"
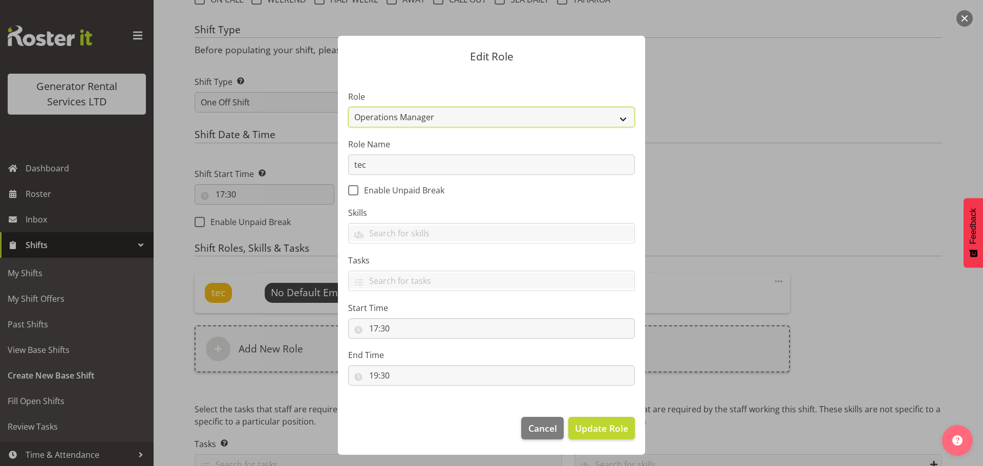
click at [623, 107] on select "Account Manager Electrician Engineering GM HSEQ manager MECH Mechanic Office Op…" at bounding box center [491, 117] width 287 height 20
select select "21"
click at [348, 107] on select "Account Manager Electrician Engineering GM HSEQ manager MECH Mechanic Office Op…" at bounding box center [491, 117] width 287 height 20
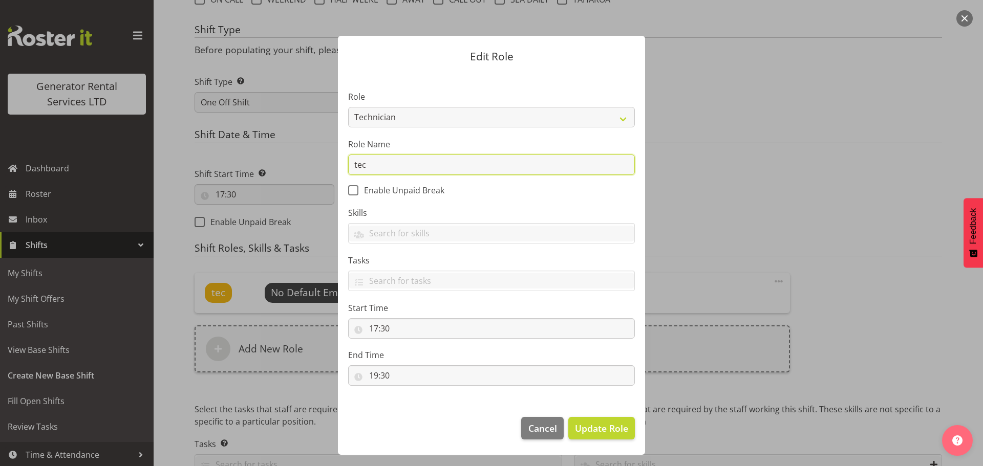
drag, startPoint x: 378, startPoint y: 165, endPoint x: 331, endPoint y: 171, distance: 47.9
click at [331, 171] on div "Edit Role Role Account Manager Electrician Engineering GM HSEQ manager MECH Mec…" at bounding box center [492, 233] width 328 height 446
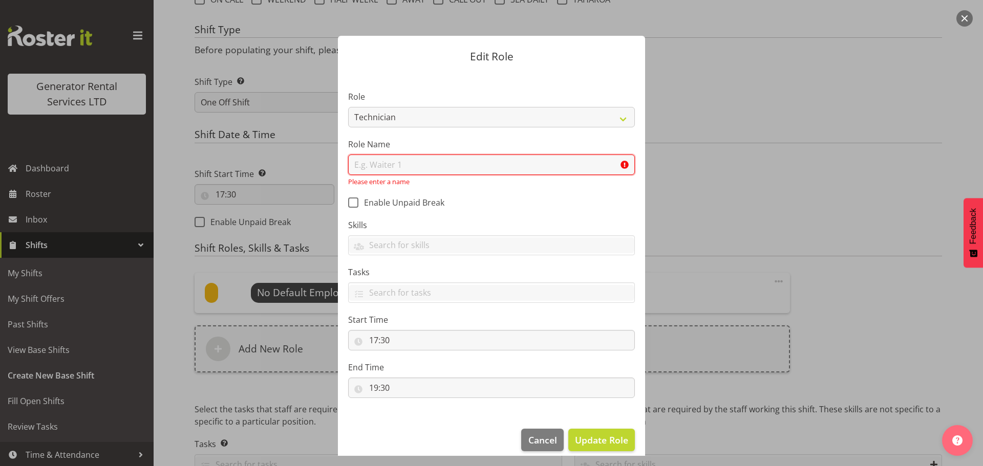
click at [452, 169] on input "text" at bounding box center [491, 165] width 287 height 20
click at [541, 436] on span "Cancel" at bounding box center [542, 439] width 29 height 13
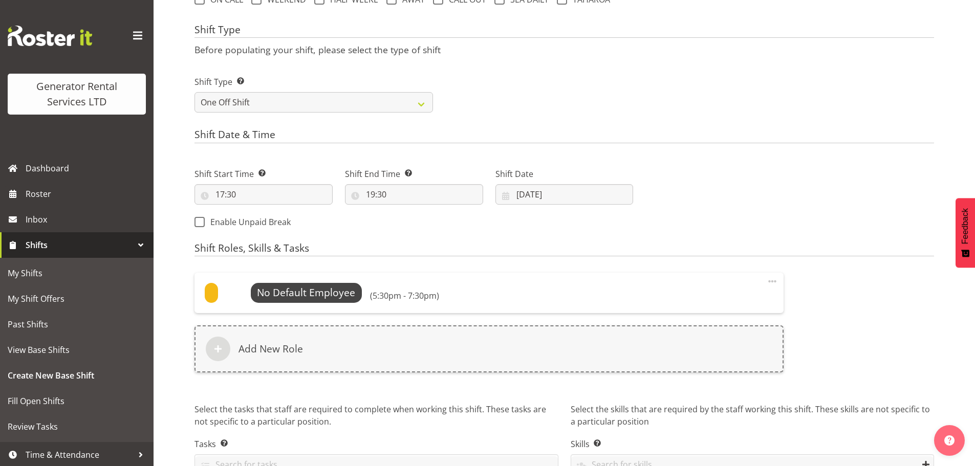
click at [772, 283] on span at bounding box center [772, 281] width 12 height 12
click at [714, 331] on link "Delete" at bounding box center [729, 322] width 98 height 18
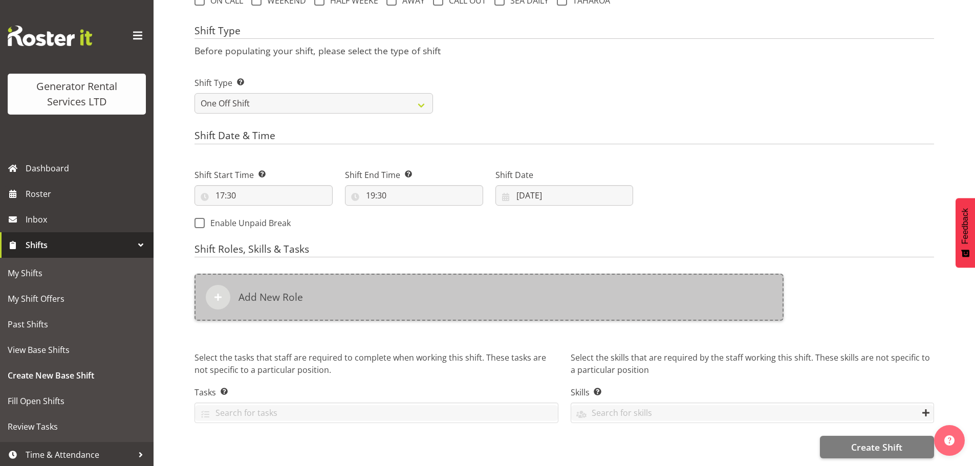
click at [214, 297] on span at bounding box center [218, 297] width 12 height 12
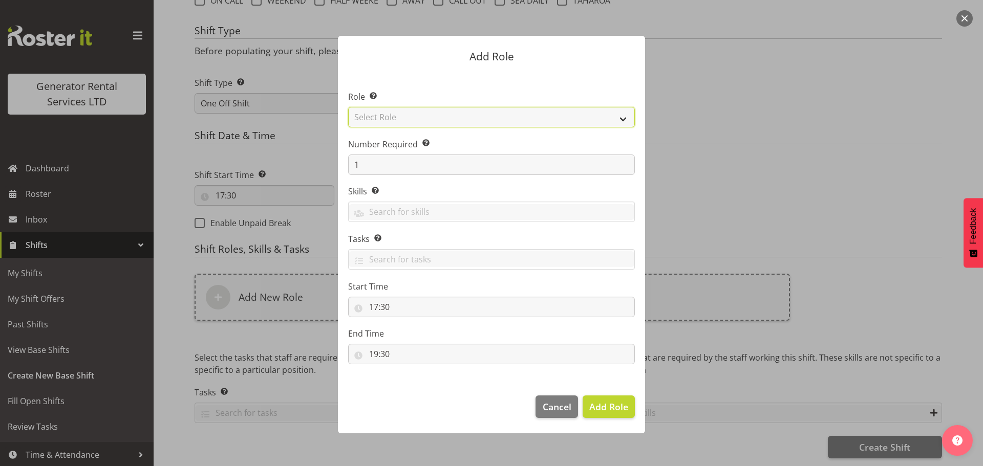
click at [378, 119] on select "Select Role Account Manager Electrician Engineering GM HSEQ manager MECH Mechan…" at bounding box center [491, 117] width 287 height 20
select select "21"
click at [348, 107] on select "Select Role Account Manager Electrician Engineering GM HSEQ manager MECH Mechan…" at bounding box center [491, 117] width 287 height 20
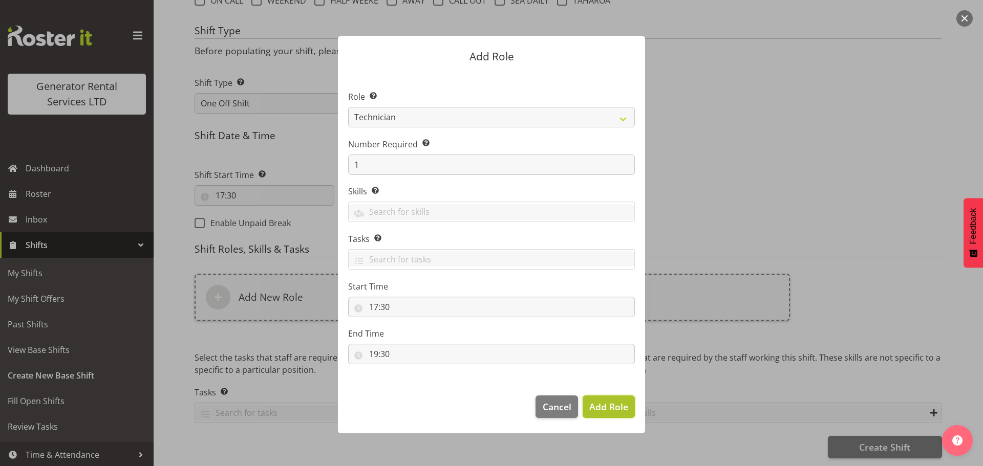
click at [602, 412] on span "Add Role" at bounding box center [608, 407] width 39 height 12
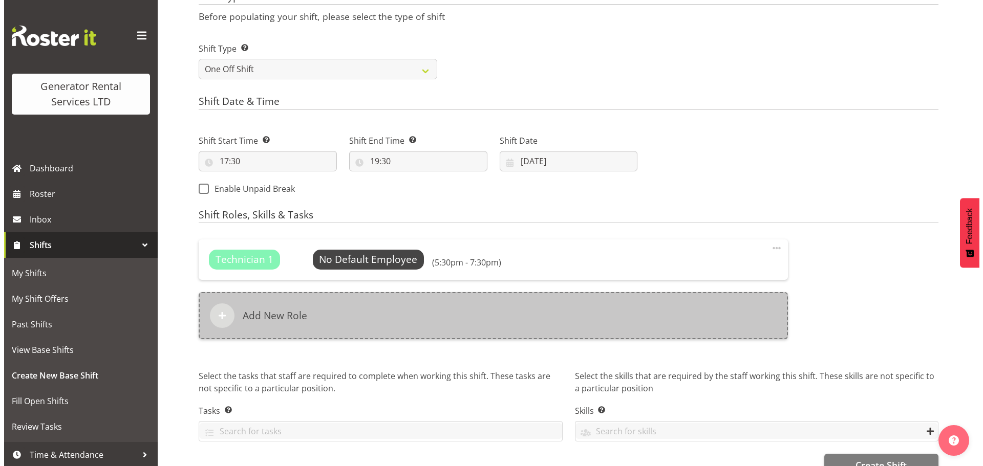
scroll to position [461, 0]
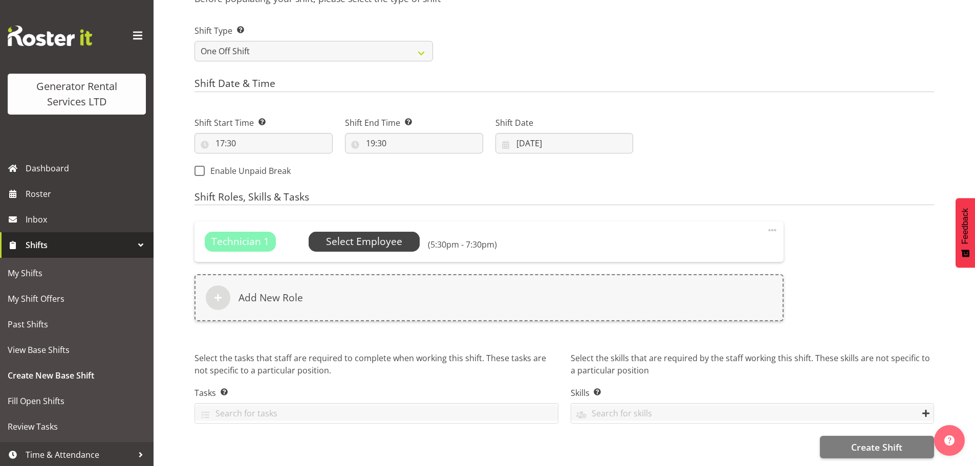
click at [353, 242] on span "Select Employee" at bounding box center [364, 241] width 76 height 15
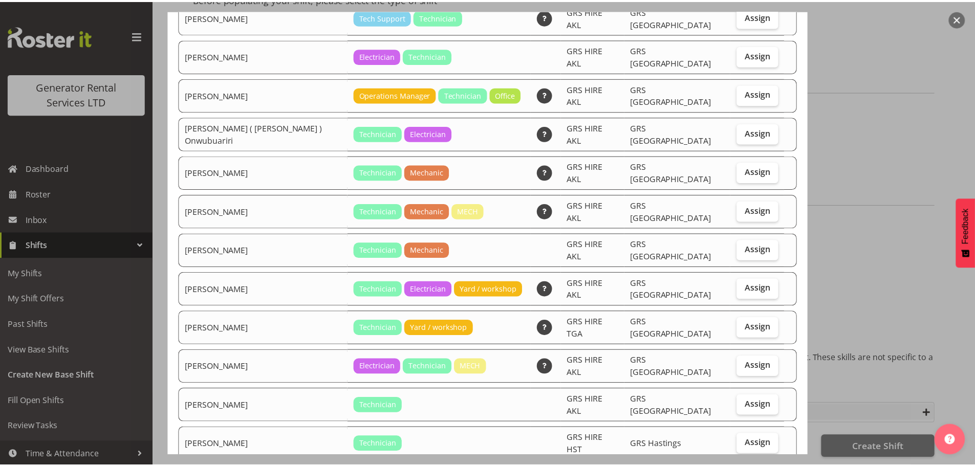
scroll to position [205, 0]
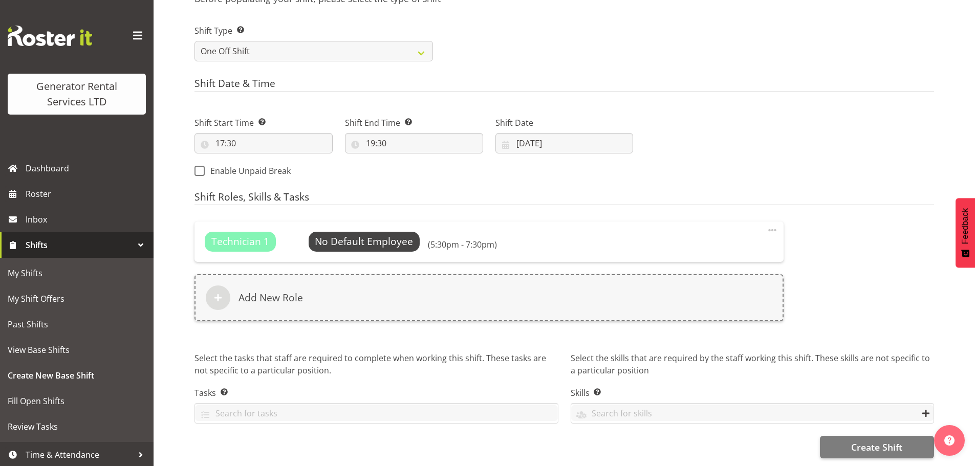
click at [770, 232] on span at bounding box center [772, 230] width 12 height 12
click at [716, 250] on link "Edit" at bounding box center [729, 253] width 98 height 18
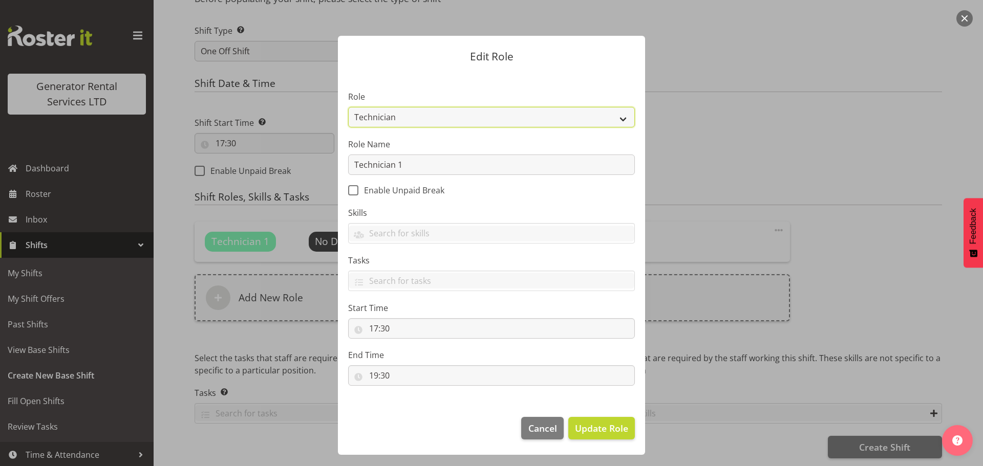
click at [403, 122] on select "Account Manager Electrician Engineering GM HSEQ manager MECH Mechanic Office Op…" at bounding box center [491, 117] width 287 height 20
select select "1013"
click at [348, 107] on select "Account Manager Electrician Engineering GM HSEQ manager MECH Mechanic Office Op…" at bounding box center [491, 117] width 287 height 20
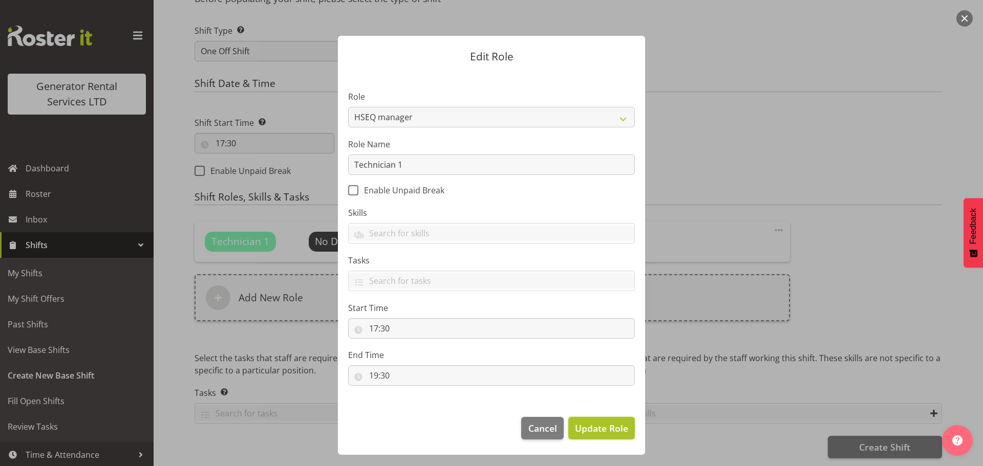
click at [604, 432] on span "Update Role" at bounding box center [601, 428] width 53 height 13
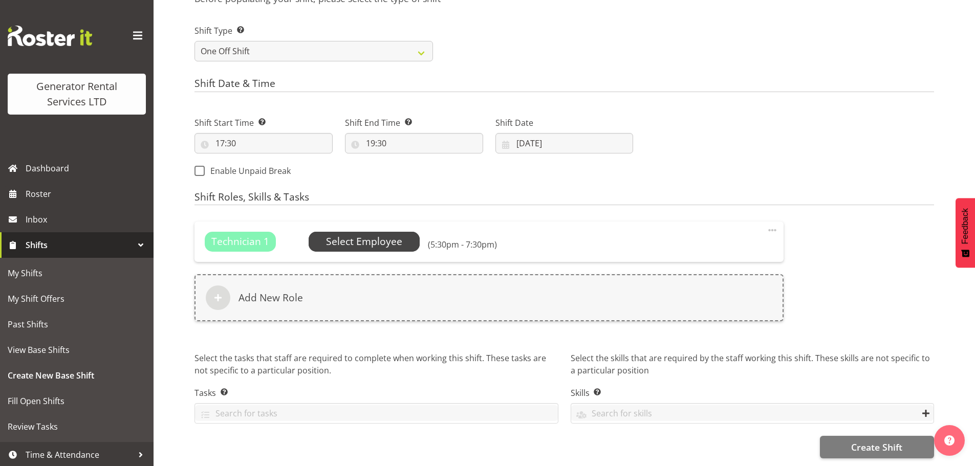
click at [353, 243] on span "Select Employee" at bounding box center [364, 241] width 76 height 15
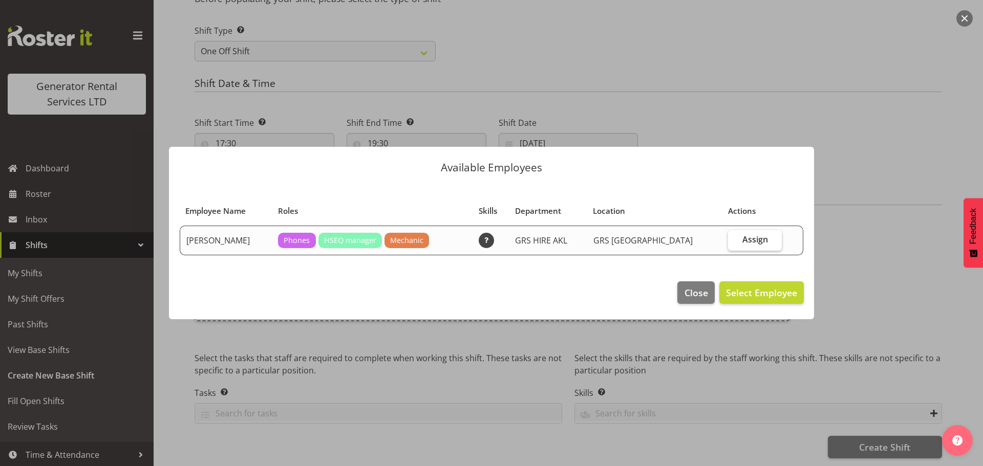
click at [760, 246] on label "Assign" at bounding box center [754, 240] width 53 height 20
click at [734, 243] on input "Assign" at bounding box center [731, 239] width 7 height 7
checkbox input "true"
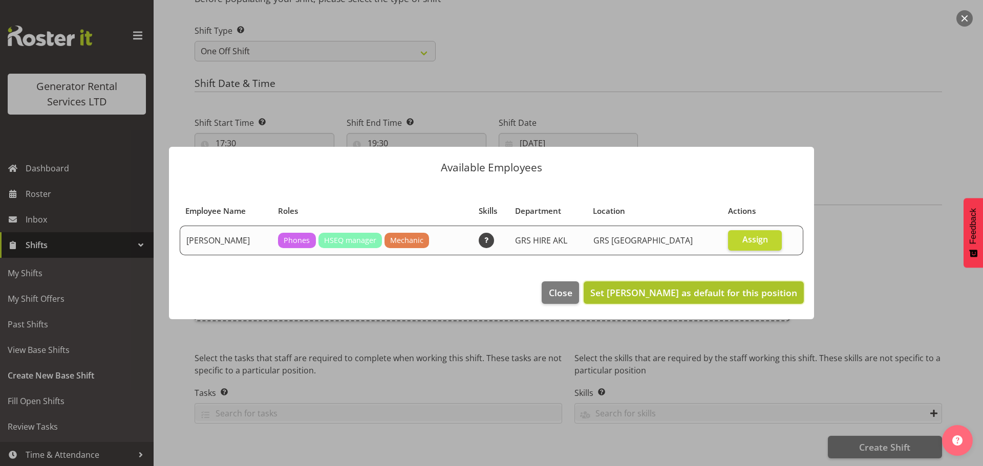
click at [756, 296] on span "Set Jacques Engelbrecht as default for this position" at bounding box center [693, 293] width 207 height 12
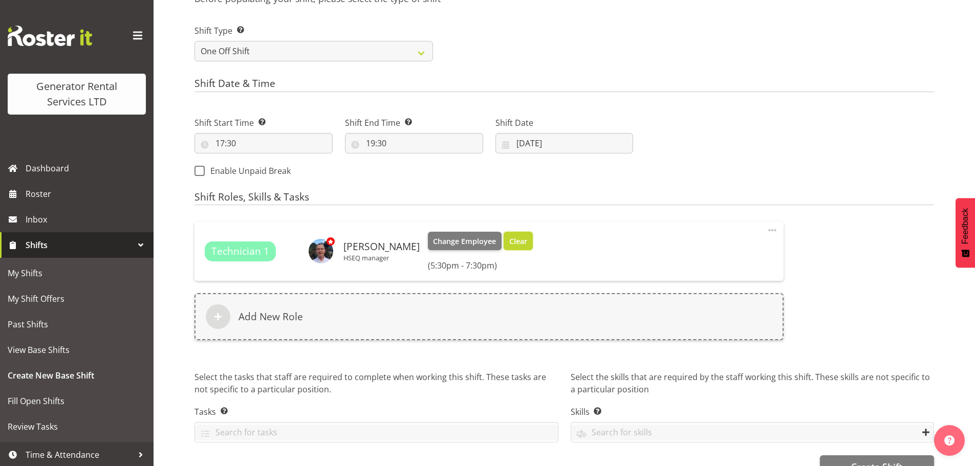
click at [527, 240] on span "Clear" at bounding box center [518, 241] width 18 height 11
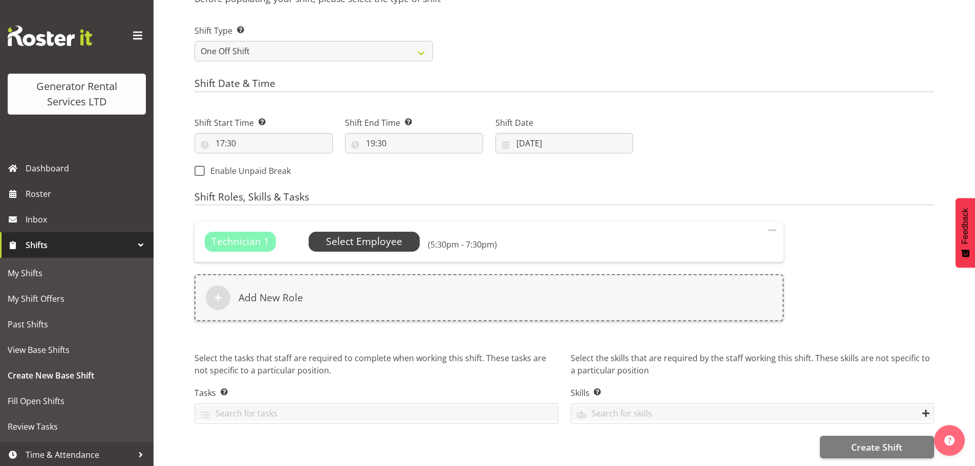
click at [331, 247] on span "Select Employee" at bounding box center [364, 241] width 76 height 15
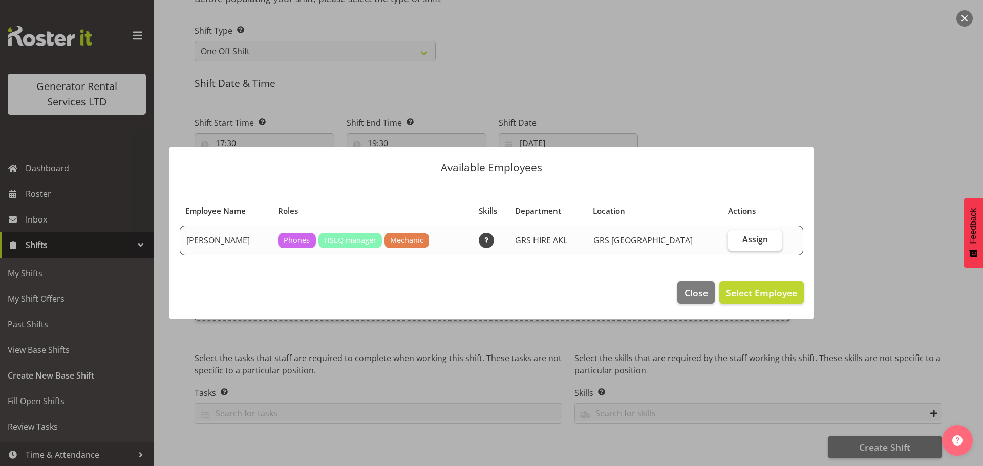
click at [760, 242] on span "Assign" at bounding box center [755, 239] width 26 height 10
click at [734, 242] on input "Assign" at bounding box center [731, 239] width 7 height 7
checkbox input "true"
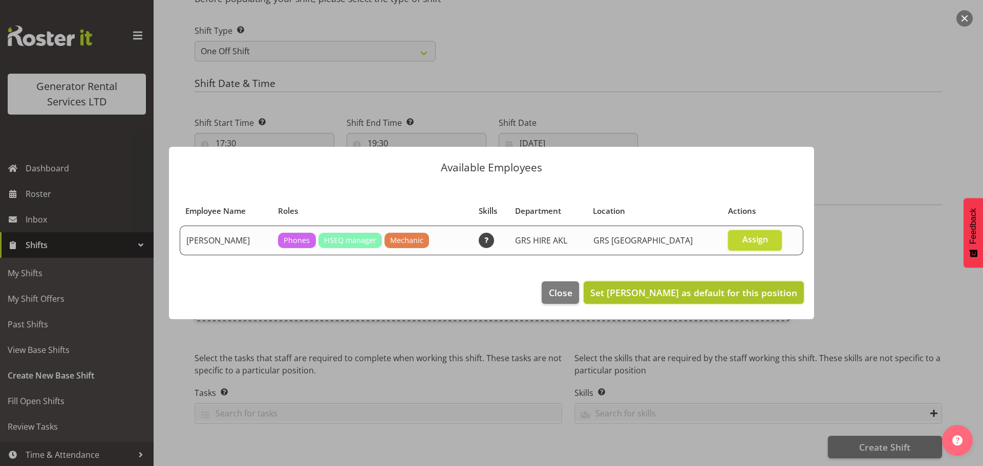
click at [673, 302] on button "Set Jacques Engelbrecht as default for this position" at bounding box center [693, 292] width 220 height 23
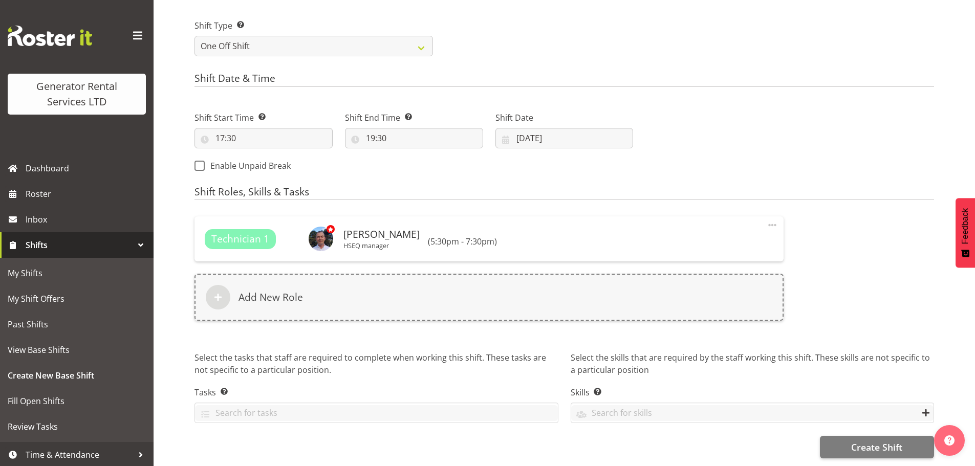
scroll to position [473, 0]
click at [866, 441] on span "Create Shift" at bounding box center [876, 447] width 51 height 13
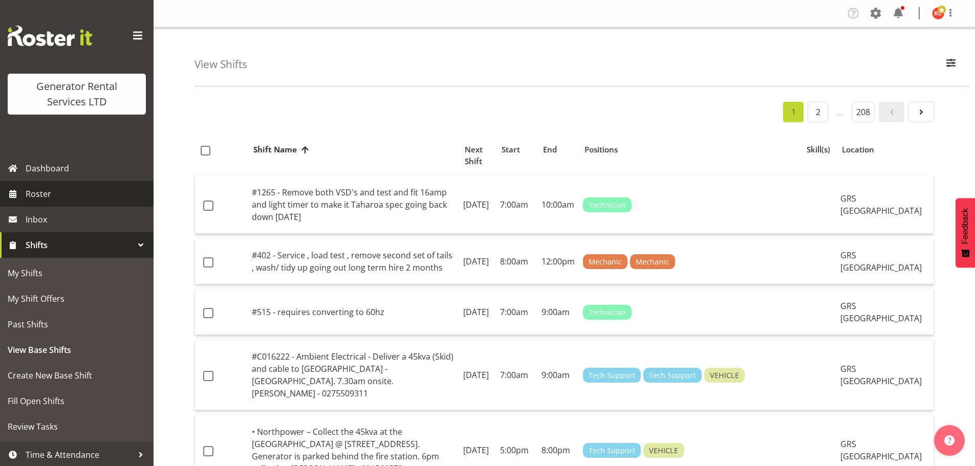
click at [60, 189] on span "Roster" at bounding box center [87, 193] width 123 height 15
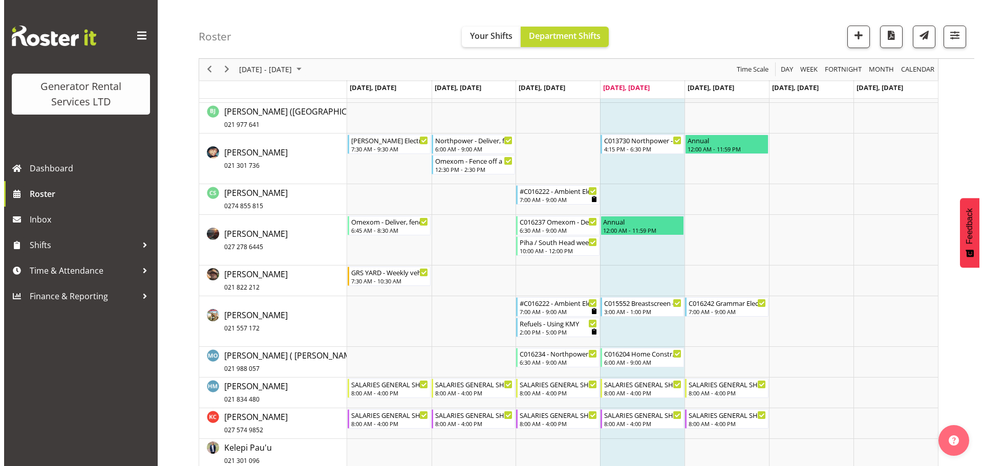
scroll to position [461, 0]
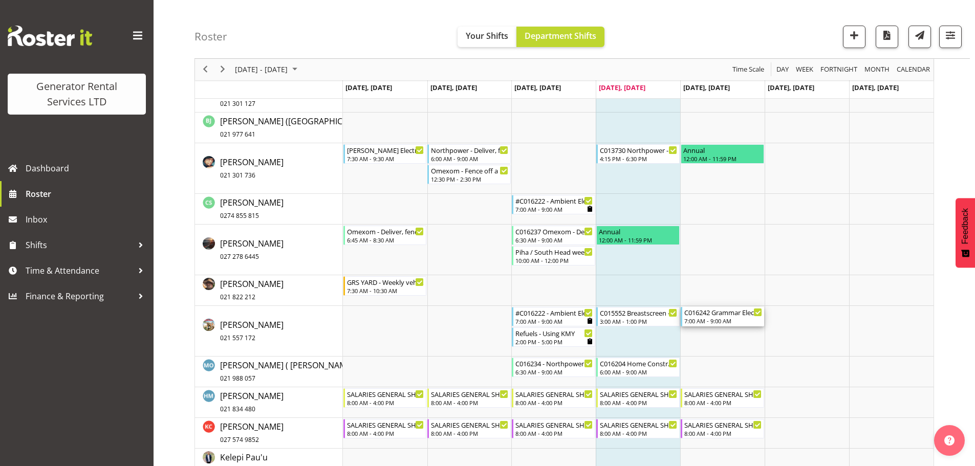
click at [726, 319] on div "7:00 AM - 9:00 AM" at bounding box center [723, 321] width 78 height 8
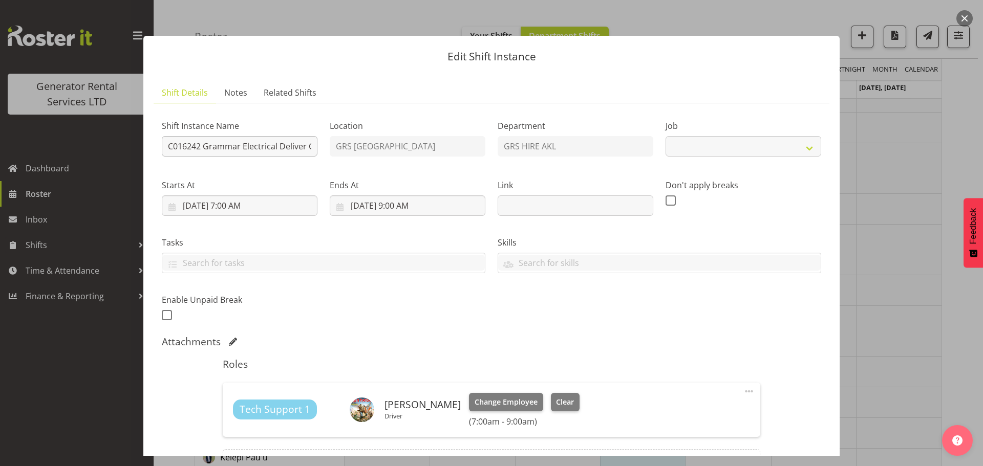
select select "9"
click at [255, 143] on input "C016242 Grammar Electrical Deliver Cable & Distribution . [GEOGRAPHIC_DATA], [G…" at bounding box center [240, 146] width 156 height 20
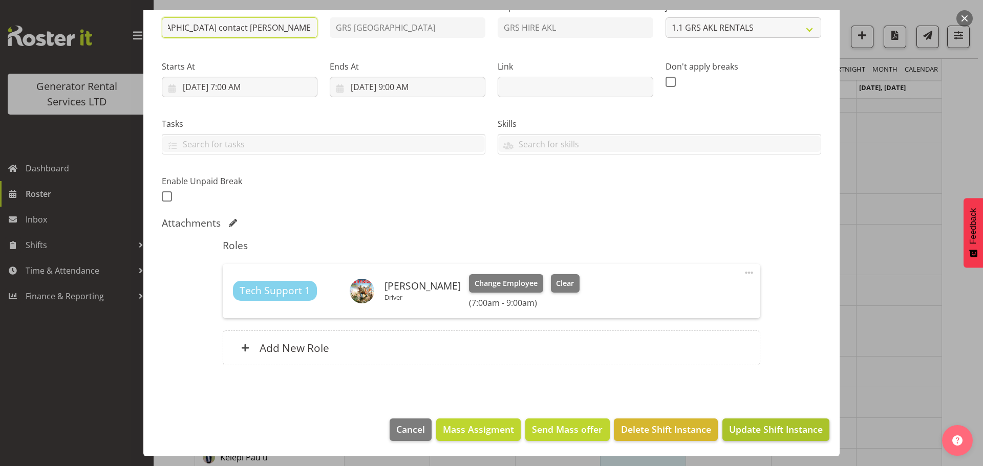
scroll to position [119, 0]
type input "C016242 Grammar Electrical Deliver Cable & Distribution . [GEOGRAPHIC_DATA], [G…"
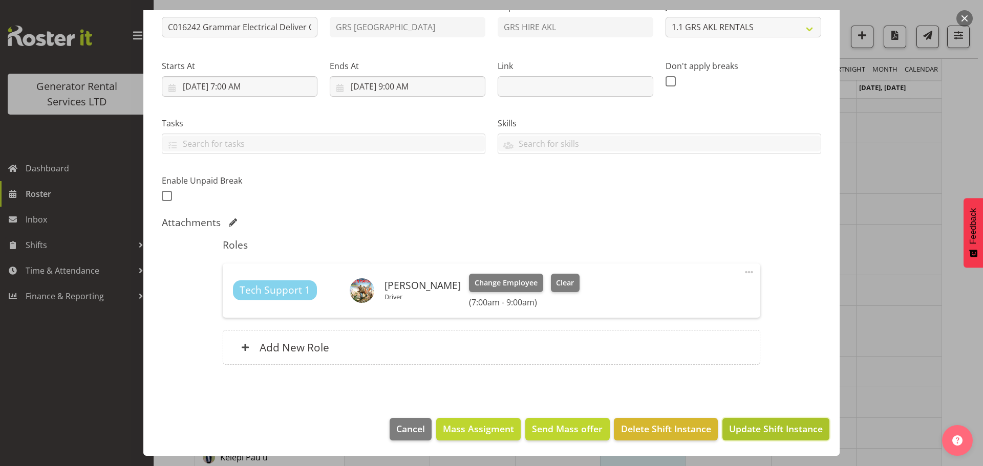
click at [762, 433] on span "Update Shift Instance" at bounding box center [776, 428] width 94 height 13
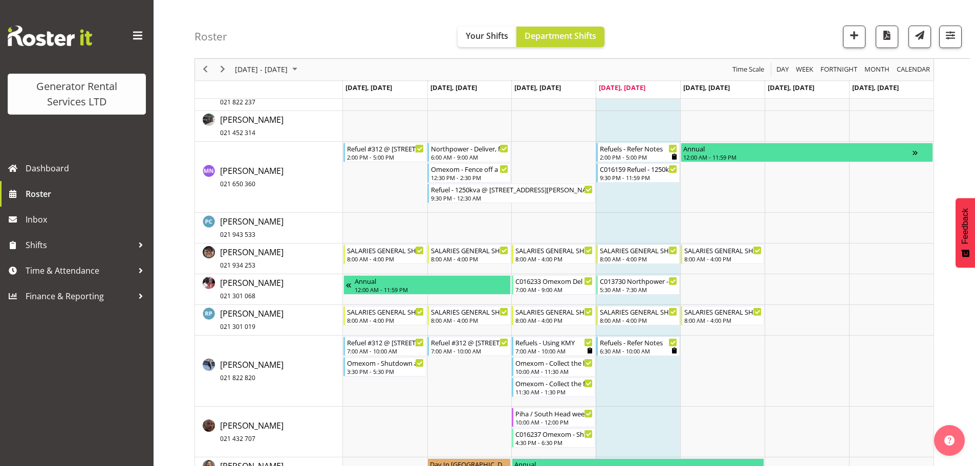
scroll to position [1093, 0]
